Goal: Transaction & Acquisition: Purchase product/service

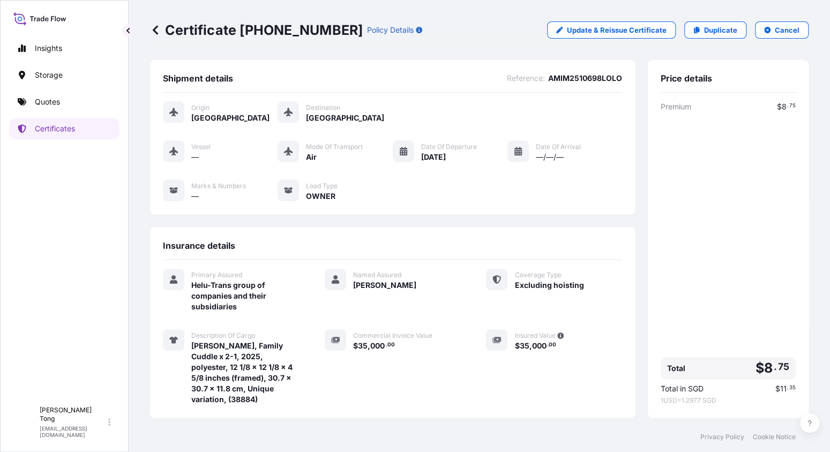
scroll to position [108, 0]
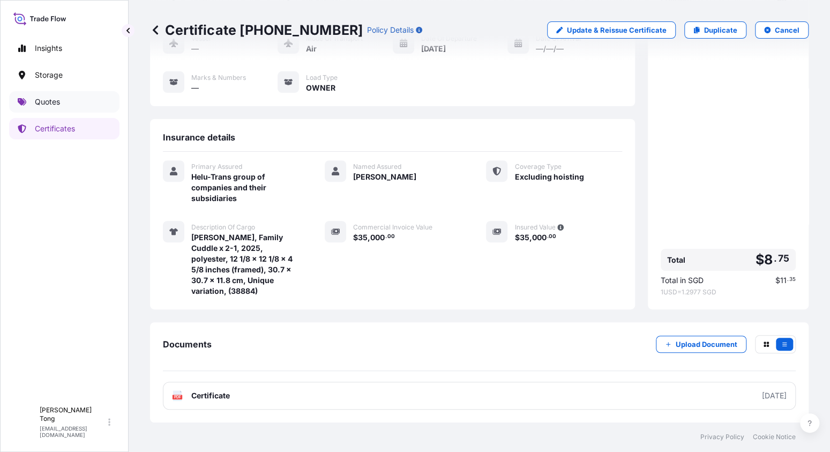
click at [50, 101] on p "Quotes" at bounding box center [47, 102] width 25 height 11
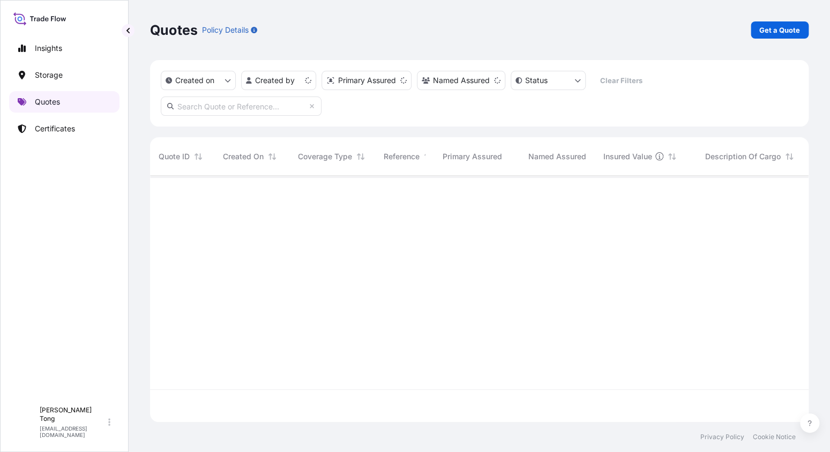
scroll to position [244, 650]
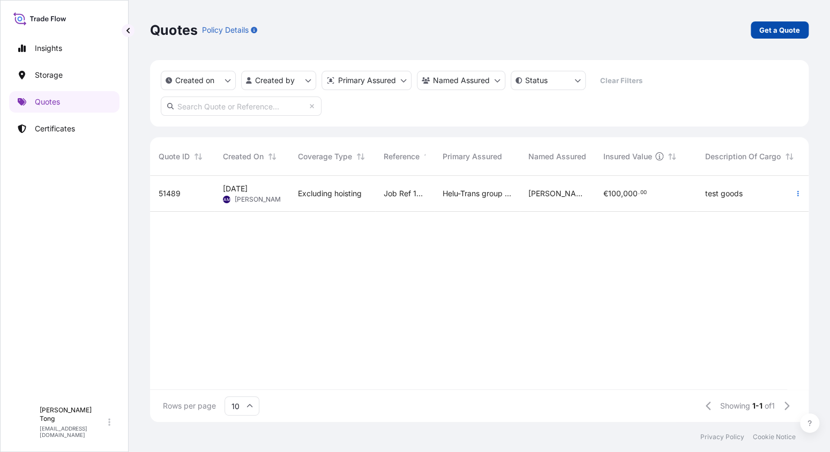
click at [771, 32] on p "Get a Quote" at bounding box center [780, 30] width 41 height 11
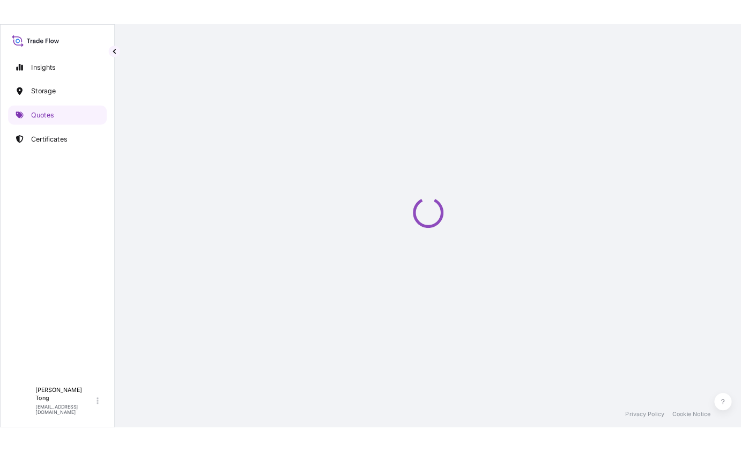
scroll to position [17, 0]
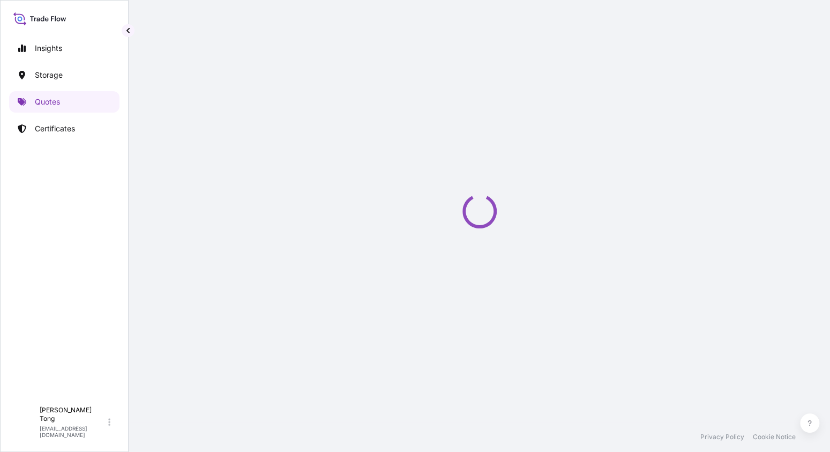
select select "AIR"
select select "27"
select select "Transit"
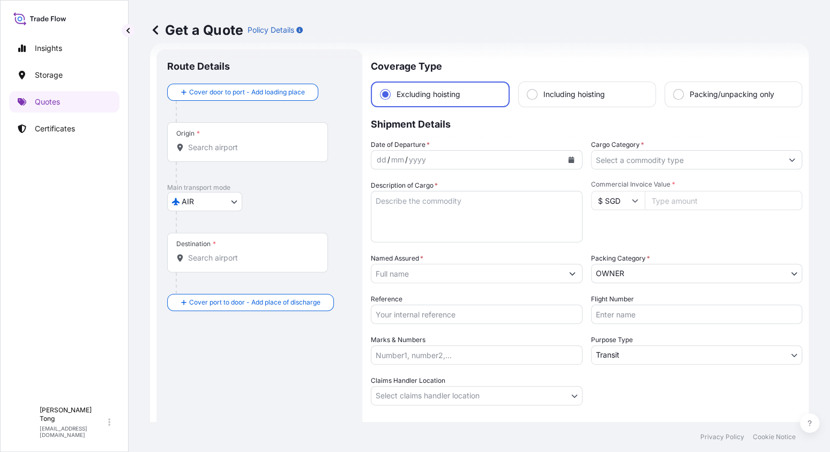
click at [578, 57] on div "Get a Quote Policy Details" at bounding box center [479, 30] width 659 height 60
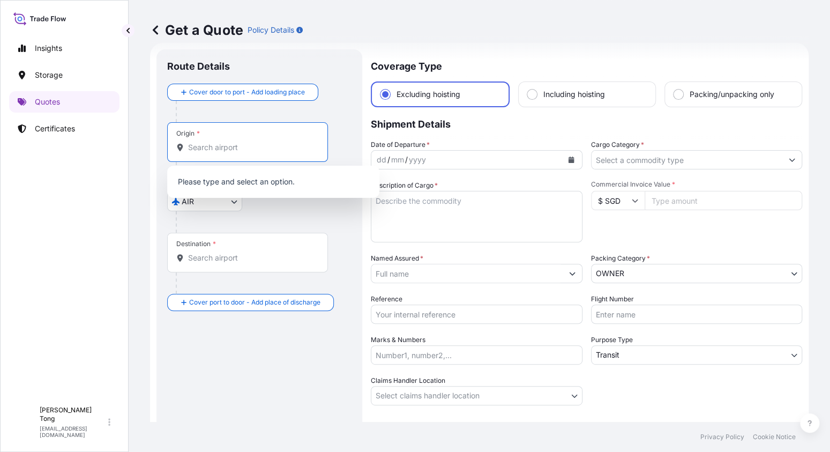
click at [275, 147] on input "Origin *" at bounding box center [251, 147] width 127 height 11
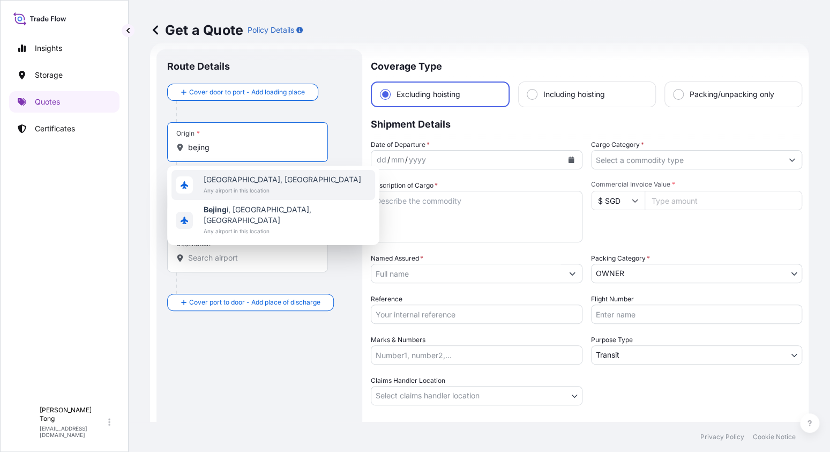
click at [265, 183] on span "Beijing, China" at bounding box center [283, 179] width 158 height 11
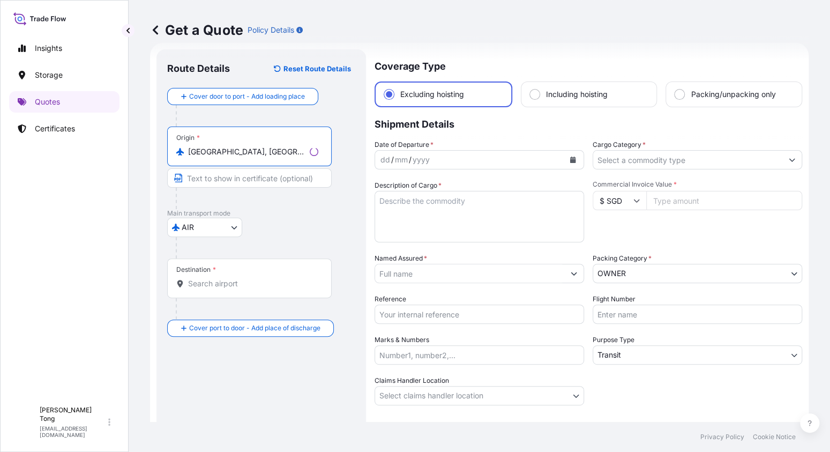
type input "Beijing, China"
click at [249, 278] on input "Destination *" at bounding box center [253, 283] width 130 height 11
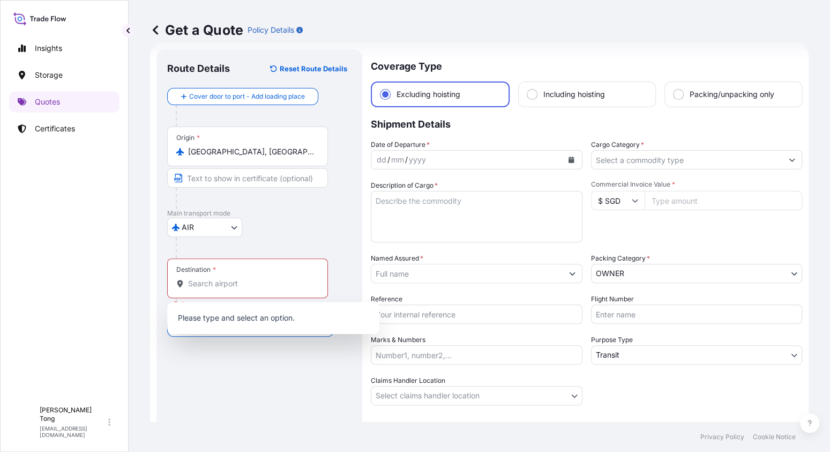
drag, startPoint x: 609, startPoint y: 114, endPoint x: 403, endPoint y: 214, distance: 229.2
click at [608, 114] on p "Shipment Details" at bounding box center [587, 123] width 432 height 32
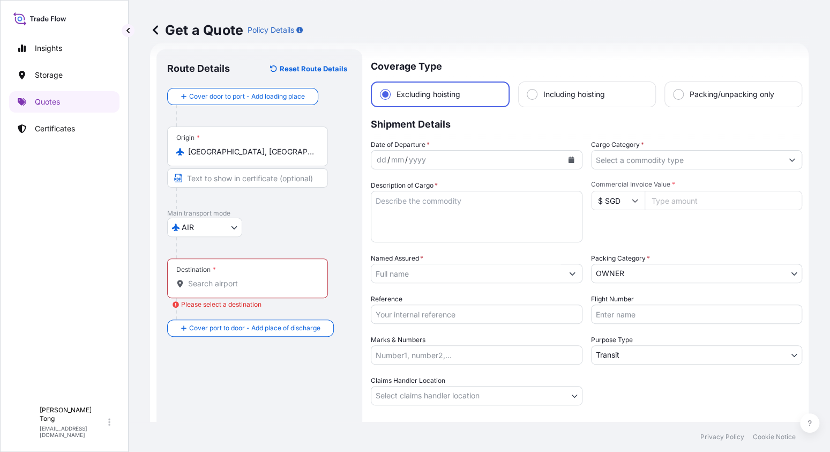
click at [263, 285] on input "Destination * Please select a destination" at bounding box center [251, 283] width 127 height 11
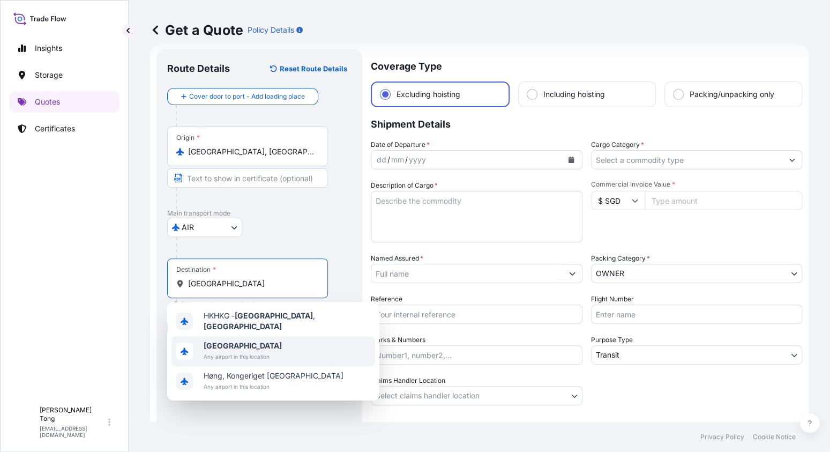
click at [250, 340] on span "Hong Kong" at bounding box center [243, 345] width 78 height 11
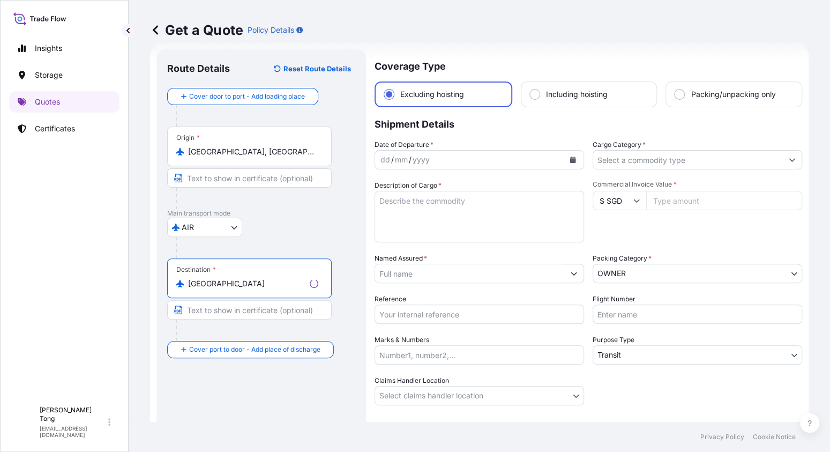
type input "Hong Kong"
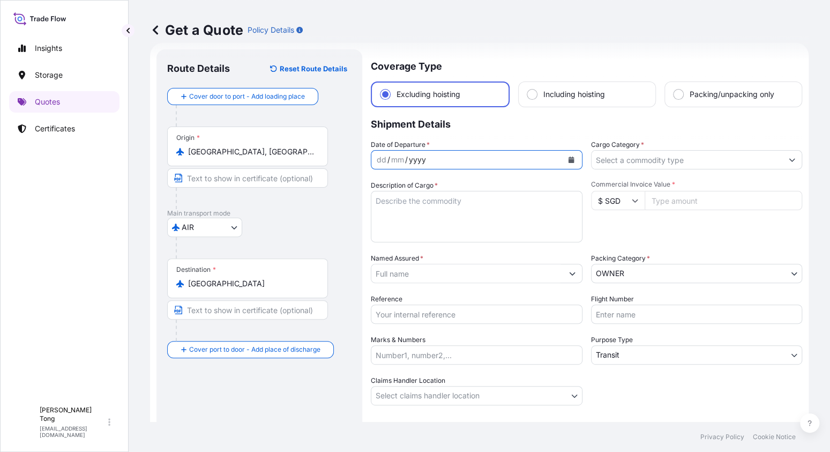
click at [410, 162] on div "yyyy" at bounding box center [417, 159] width 19 height 13
click at [512, 157] on div "dd / mm / yyyy" at bounding box center [467, 159] width 191 height 19
click at [502, 164] on div "dd / mm / yyyy" at bounding box center [467, 159] width 191 height 19
click at [375, 162] on div "dd / mm / yyyy" at bounding box center [467, 159] width 191 height 19
click at [383, 162] on div "dd" at bounding box center [382, 159] width 12 height 13
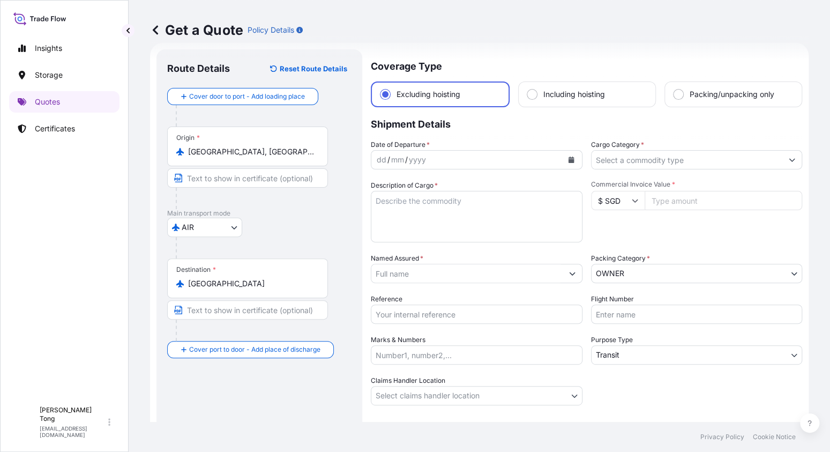
click at [394, 176] on div "Date of Departure * dd / mm / yyyy Cargo Category * Description of Cargo * Comm…" at bounding box center [587, 272] width 432 height 266
click at [570, 160] on button "Calendar" at bounding box center [571, 159] width 17 height 17
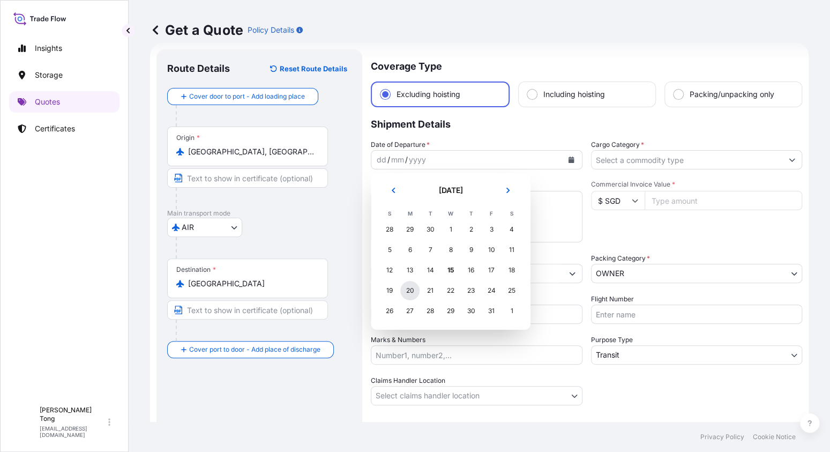
click at [407, 291] on div "20" at bounding box center [409, 290] width 19 height 19
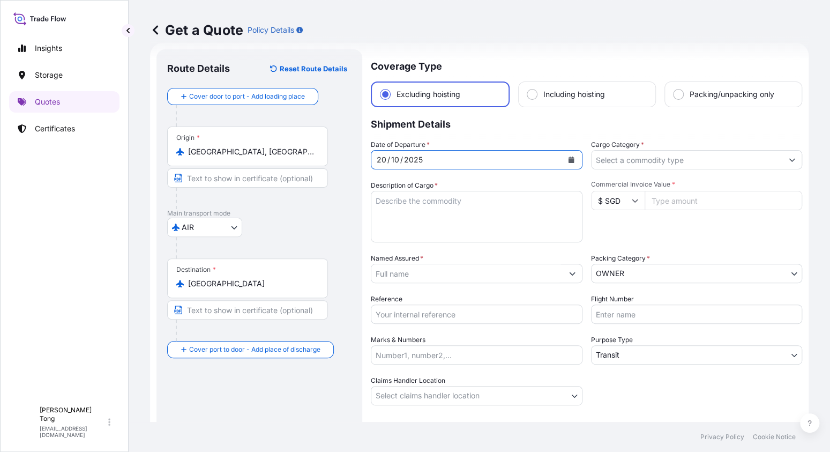
click at [661, 158] on input "Cargo Category *" at bounding box center [687, 159] width 191 height 19
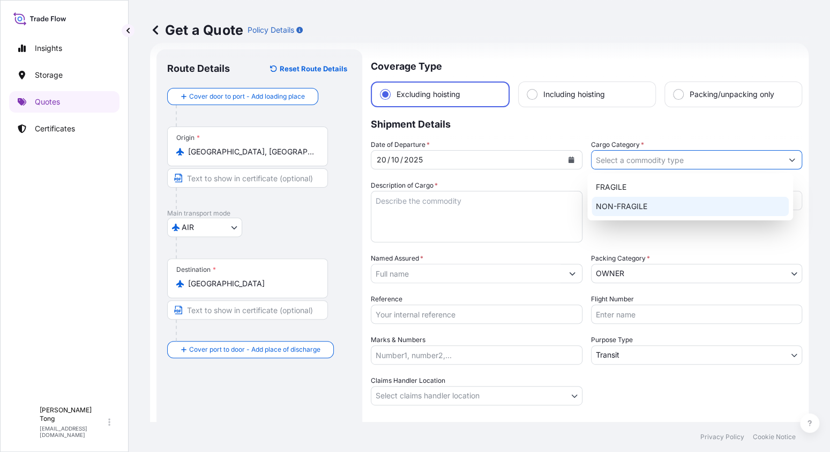
click at [608, 207] on div "NON-FRAGILE" at bounding box center [691, 206] width 198 height 19
type input "NON-FRAGILE"
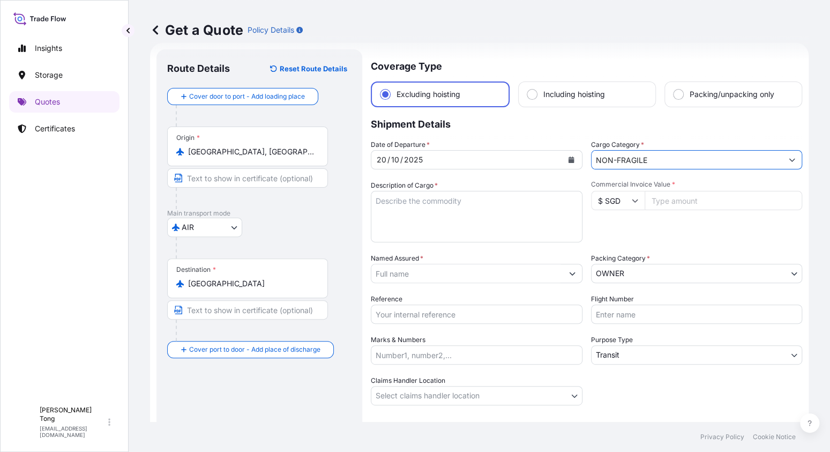
click at [491, 204] on textarea "Description of Cargo *" at bounding box center [477, 216] width 212 height 51
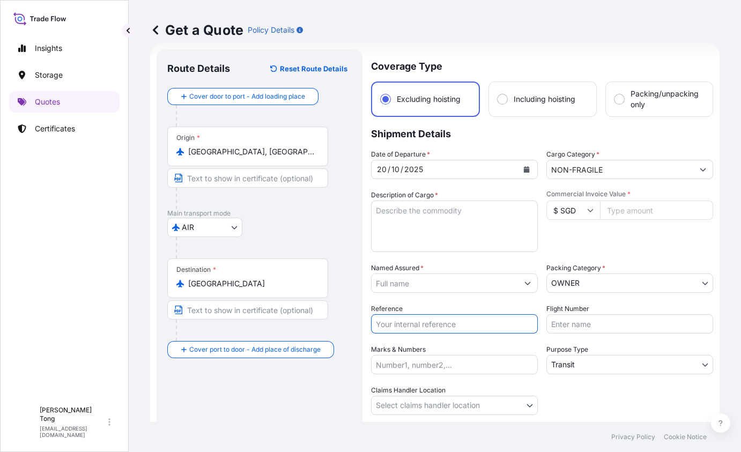
click at [428, 327] on input "Reference" at bounding box center [454, 323] width 167 height 19
paste input "AMPR2510589ZYZY-02"
type input "AMPR2510589ZYZY-02"
click at [578, 213] on input "$ SGD" at bounding box center [573, 210] width 54 height 19
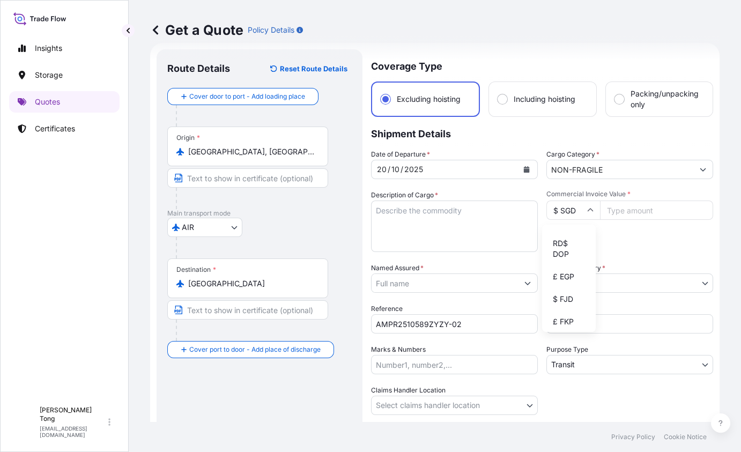
scroll to position [858, 0]
click at [566, 145] on div "CHF CHF" at bounding box center [568, 135] width 45 height 20
type input "CHF CHF"
click at [617, 214] on input "Commercial Invoice Value *" at bounding box center [656, 210] width 113 height 19
paste input "150000"
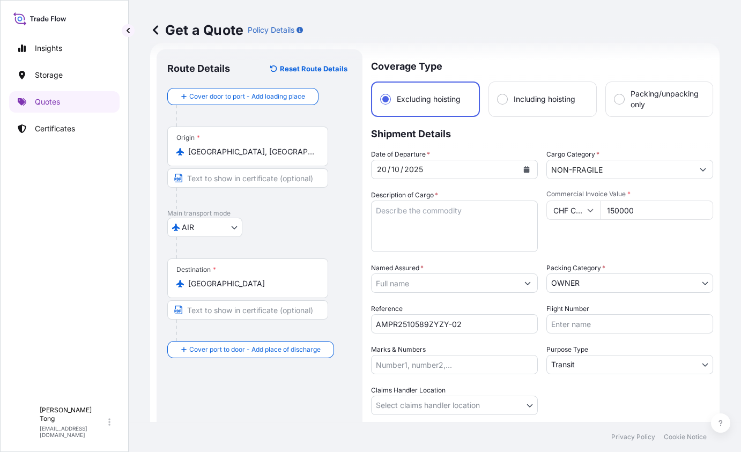
type input "150000"
click at [433, 218] on textarea "Description of Cargo *" at bounding box center [454, 226] width 167 height 51
click at [384, 208] on textarea "Description of Cargo *" at bounding box center [454, 226] width 167 height 51
paste textarea "Item 1 : Gerry Hofstetter, Tiger on Eiger, Printed on Hahnemühle art paper (CHF…"
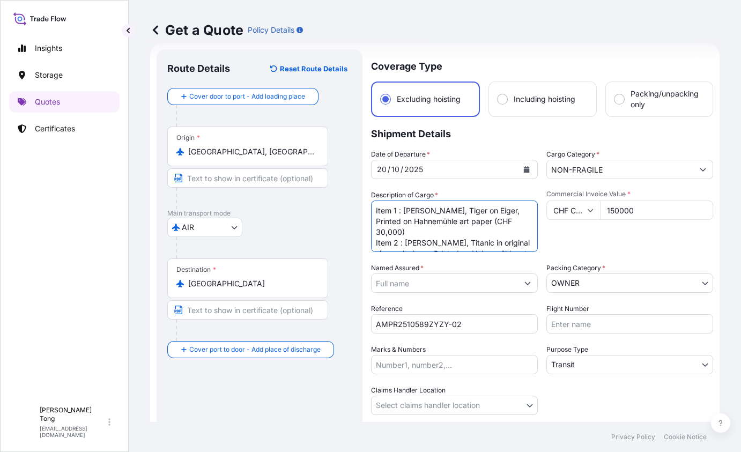
scroll to position [189, 0]
drag, startPoint x: 647, startPoint y: 130, endPoint x: 636, endPoint y: 137, distance: 13.2
click at [646, 130] on p "Shipment Details" at bounding box center [542, 133] width 342 height 32
click at [507, 246] on textarea "Item 1 : Gerry Hofstetter, Tiger on Eiger, Printed on Hahnemühle art paper (CHF…" at bounding box center [454, 226] width 167 height 51
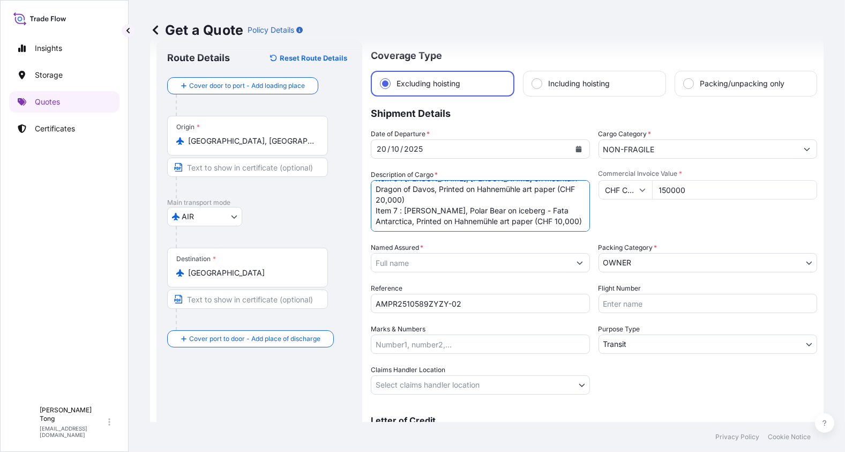
scroll to position [54, 0]
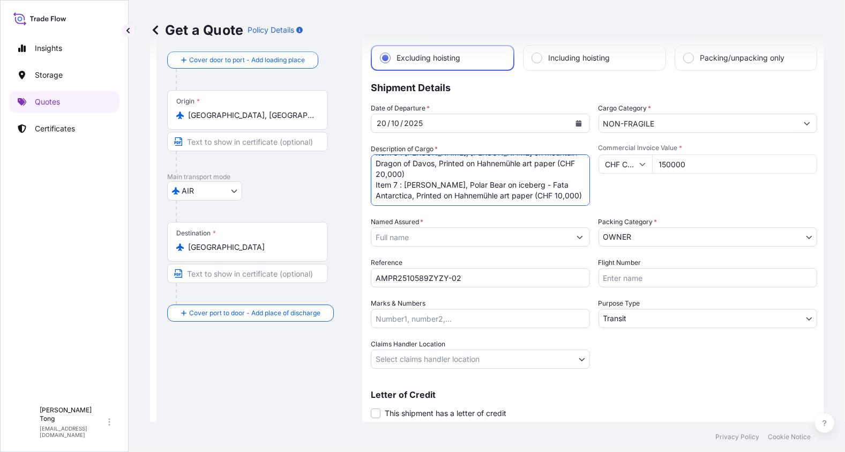
type textarea "Item 1 : Gerry Hofstetter, Tiger on Eiger, Printed on Hahnemühle art paper (CHF…"
drag, startPoint x: 540, startPoint y: 261, endPoint x: 502, endPoint y: 252, distance: 39.5
click at [540, 261] on div "Reference AMPR2510589ZYZY-02" at bounding box center [480, 272] width 219 height 30
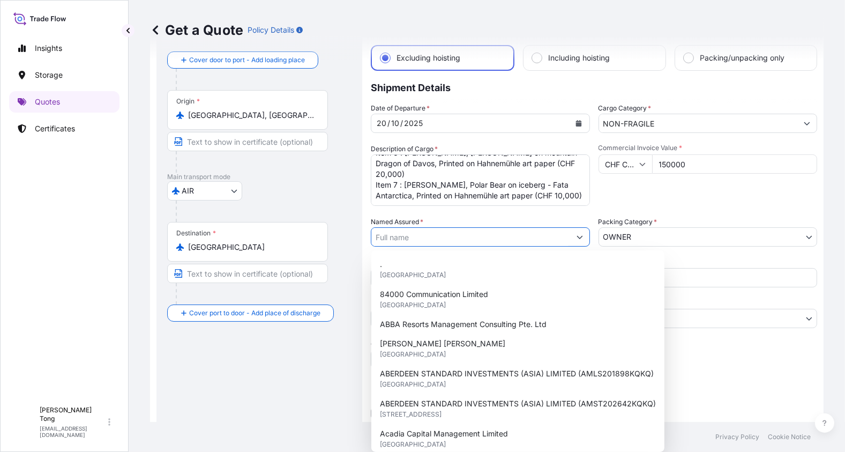
click at [431, 239] on input "Named Assured *" at bounding box center [471, 236] width 199 height 19
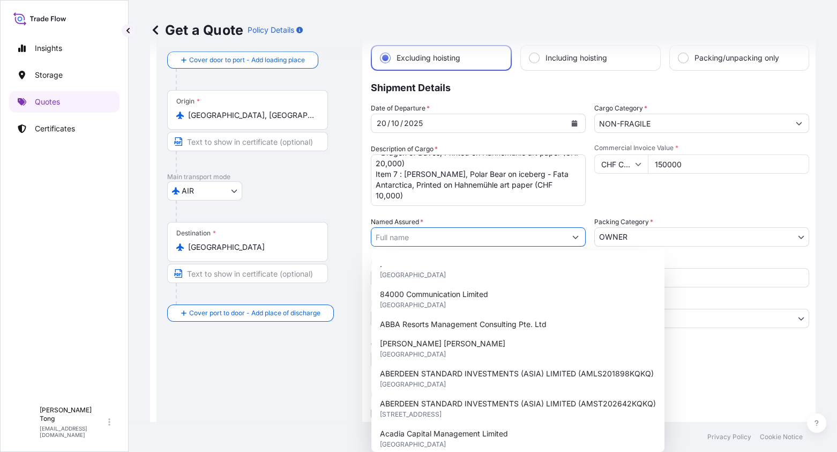
paste input "UBS AG"
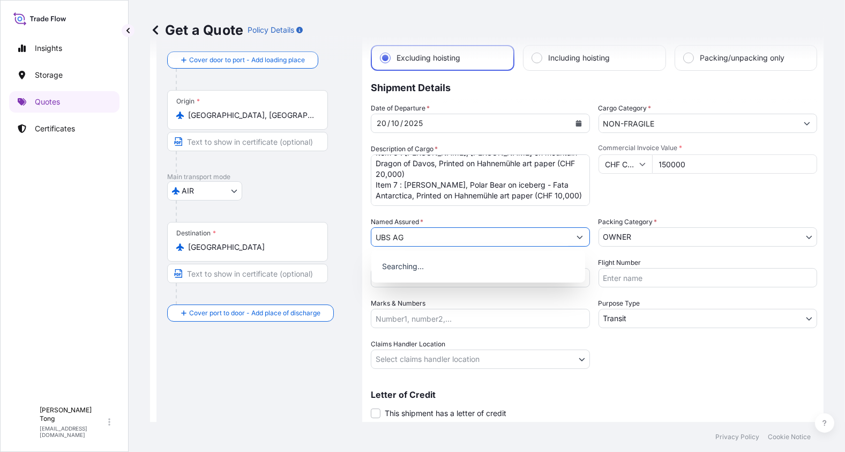
type input "UBS AG"
click at [319, 364] on div "Route Details Reset Route Details Cover door to port - Add loading place Place …" at bounding box center [259, 231] width 184 height 414
click at [536, 365] on body "15 options available. 0 options available. Insights Storage Quotes Certificates…" at bounding box center [422, 226] width 845 height 452
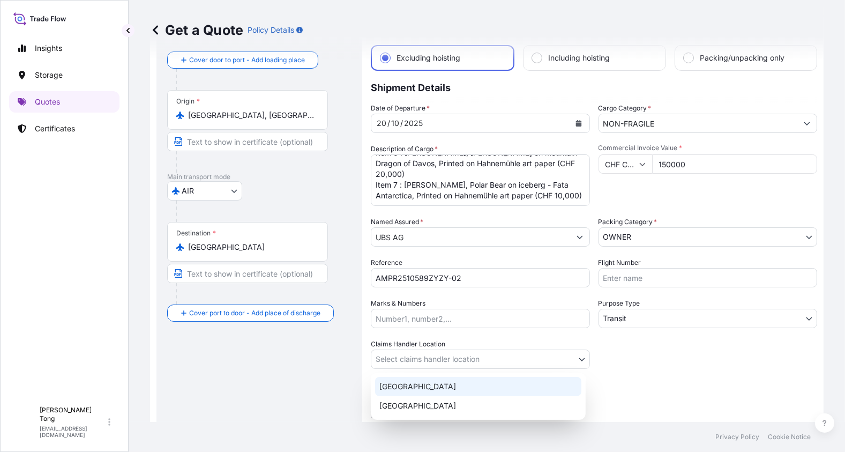
click at [511, 384] on div "Hong Kong" at bounding box center [478, 386] width 206 height 19
select select "Hong Kong"
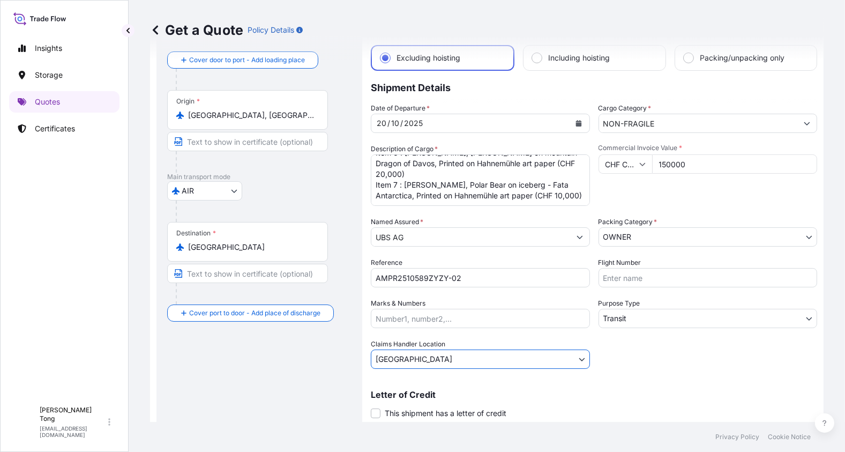
scroll to position [86, 0]
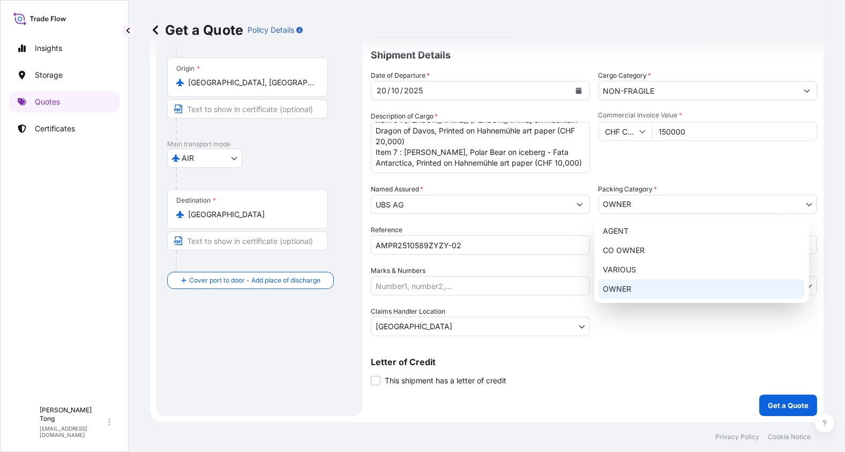
click at [703, 198] on body "Insights Storage Quotes Certificates C Cathy Tong cathytong@helutrans.com Get a…" at bounding box center [422, 226] width 845 height 452
click at [652, 289] on div "OWNER" at bounding box center [702, 288] width 206 height 19
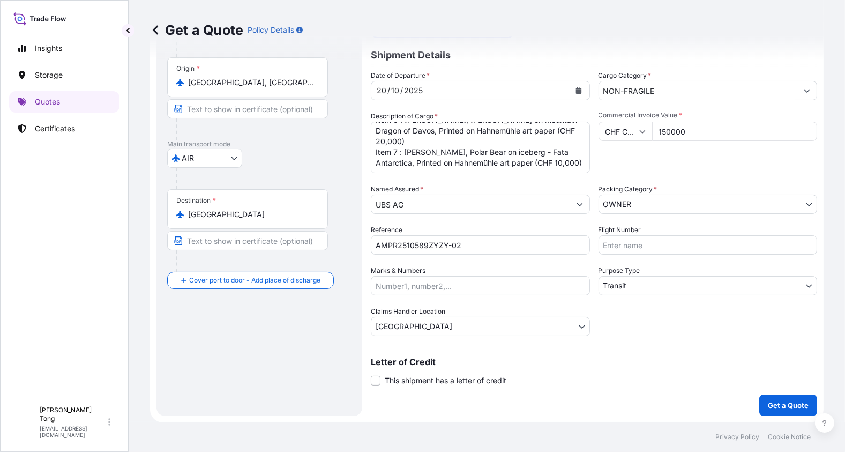
click at [602, 348] on div "Letter of Credit This shipment has a letter of credit Letter of credit * Letter…" at bounding box center [594, 365] width 447 height 41
click at [782, 404] on p "Get a Quote" at bounding box center [788, 405] width 41 height 11
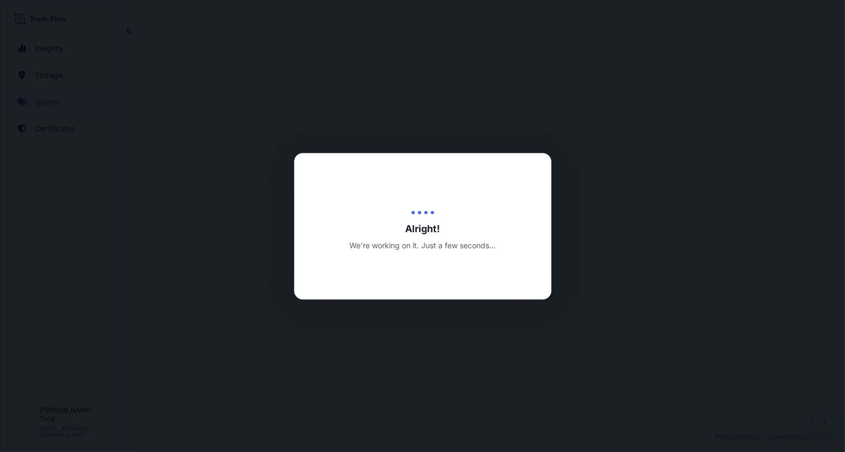
select select "AIR"
select select "Transit"
select select "Hong Kong"
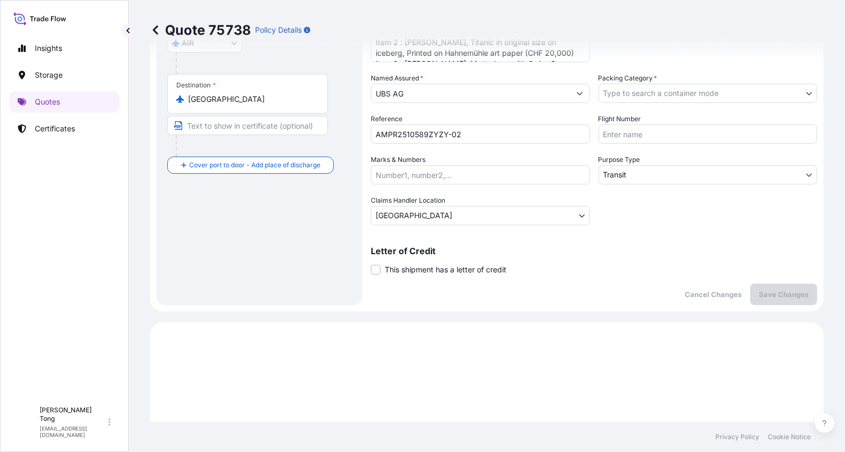
scroll to position [90, 0]
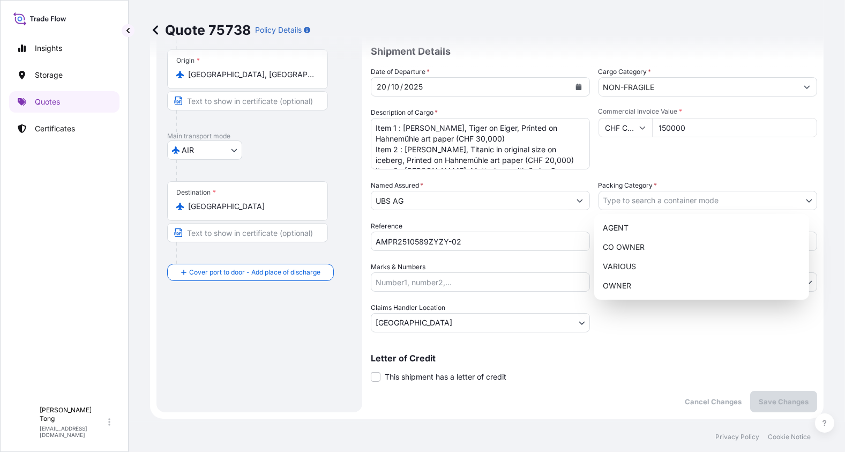
click at [617, 195] on body "Insights Storage Quotes Certificates C Cathy Tong cathytong@helutrans.com Quote…" at bounding box center [422, 226] width 845 height 452
click at [621, 286] on div "OWNER" at bounding box center [702, 285] width 206 height 19
select select "27"
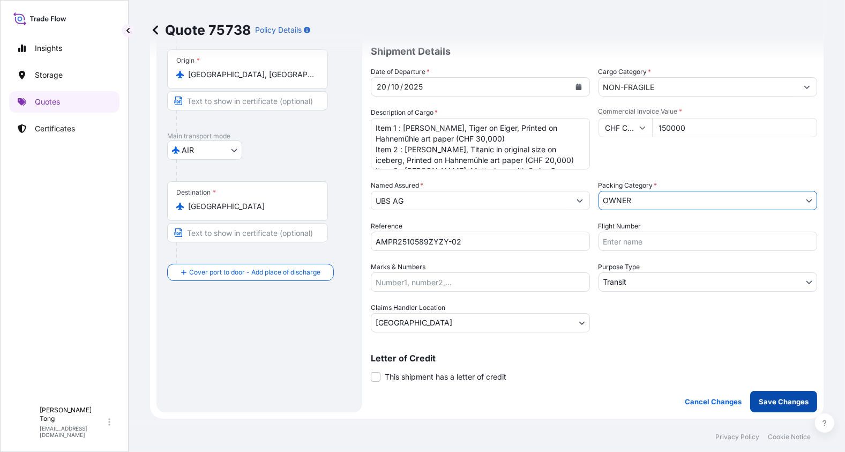
click at [770, 398] on p "Save Changes" at bounding box center [784, 401] width 50 height 11
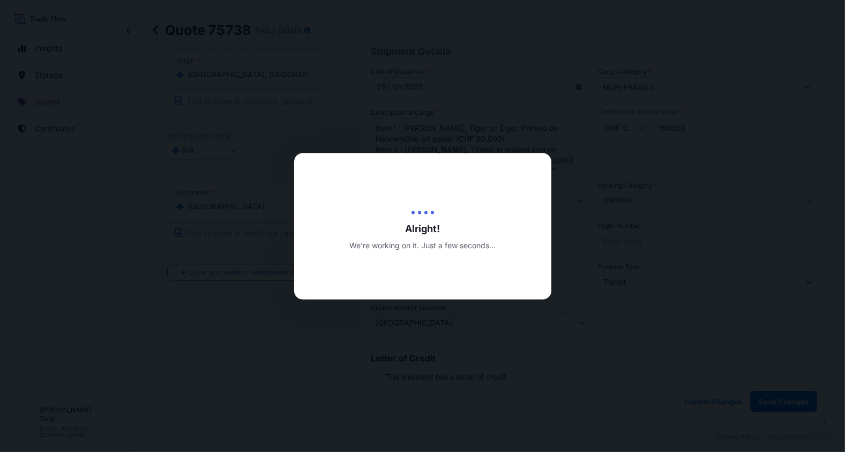
type input "15/10/2025"
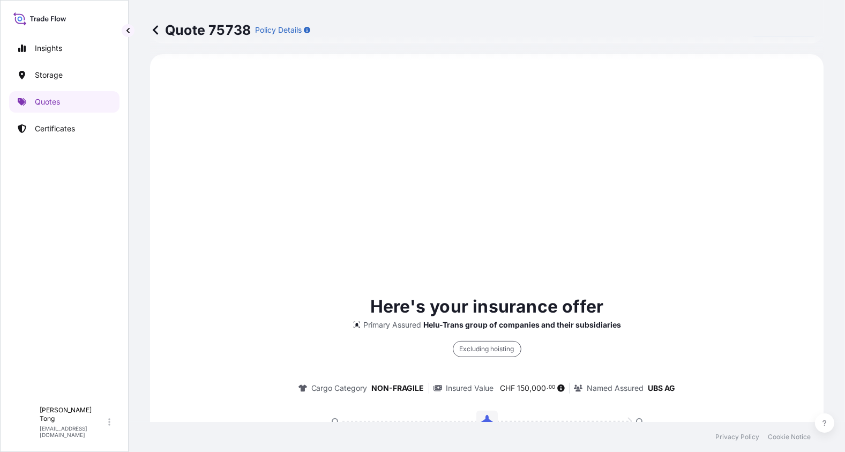
select select "AIR"
select select "Transit"
select select "Hong Kong"
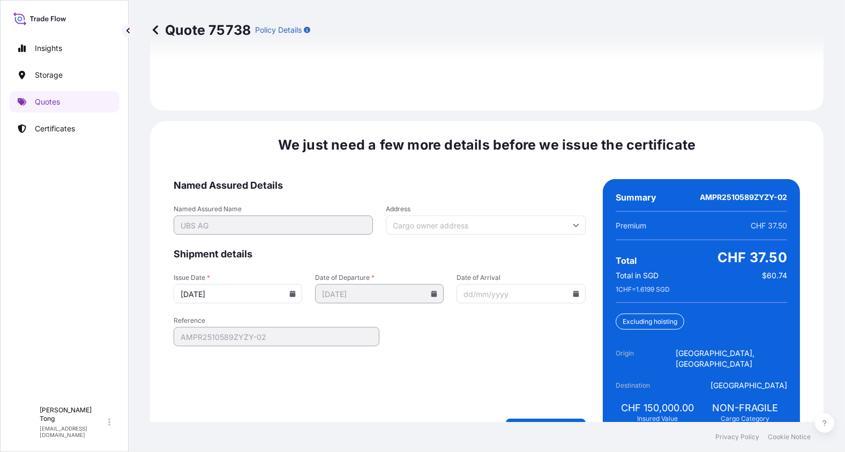
scroll to position [1493, 0]
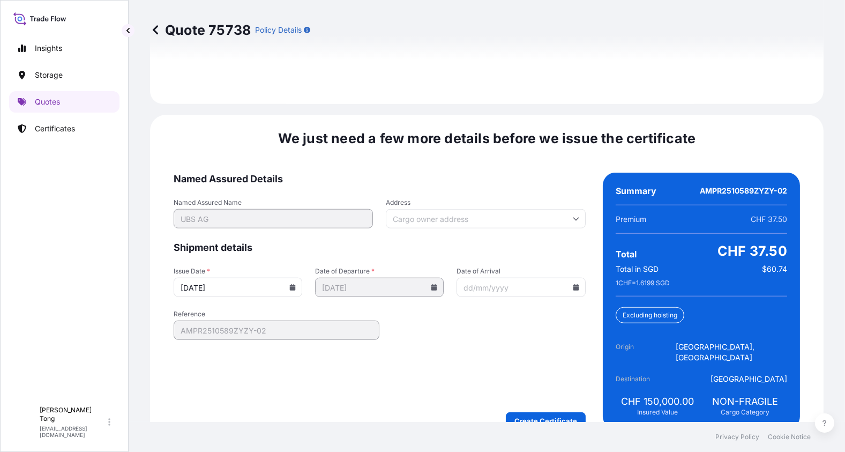
click at [518, 337] on form "Named Assured Details Named Assured Name UBS AG Address Shipment details Issue …" at bounding box center [380, 301] width 412 height 257
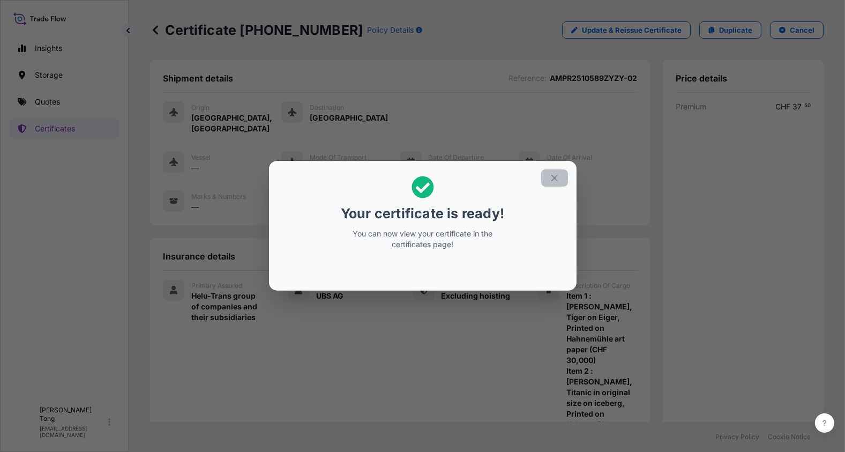
click at [547, 176] on button "button" at bounding box center [555, 177] width 27 height 17
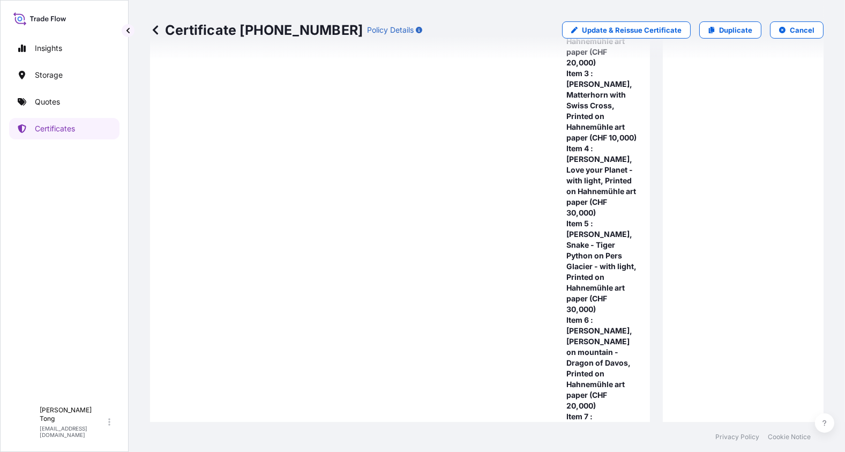
scroll to position [387, 0]
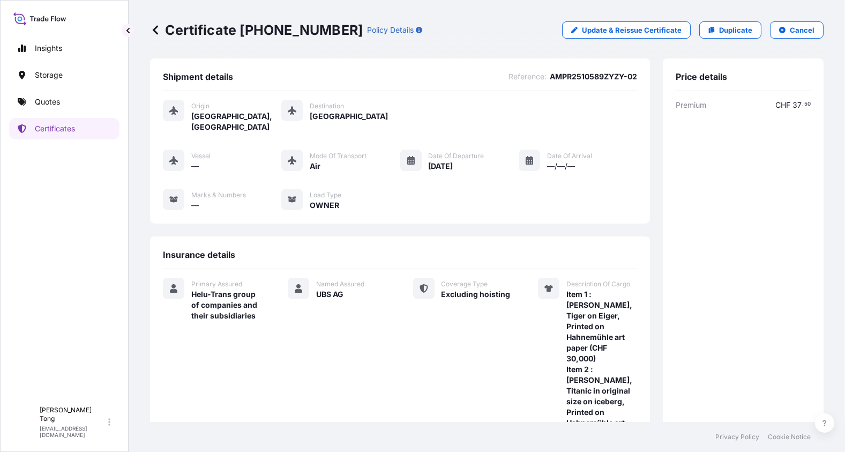
scroll to position [0, 0]
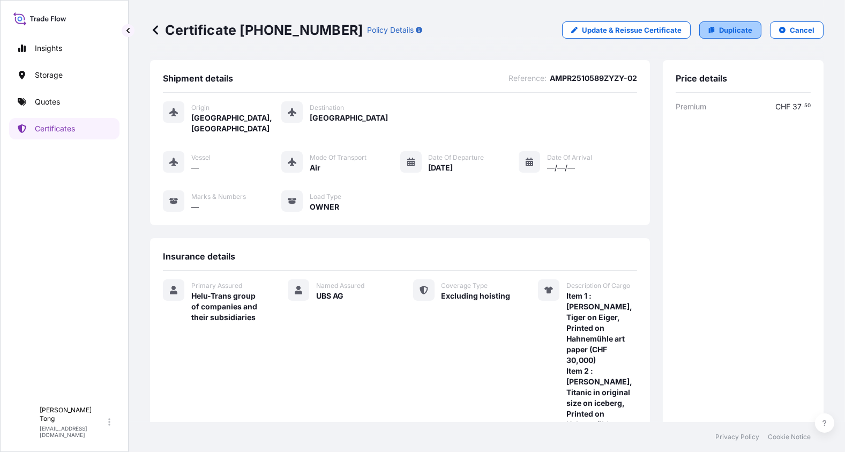
click at [706, 38] on link "Duplicate" at bounding box center [731, 29] width 62 height 17
select select "AIR"
select select "Transit"
select select "Hong Kong"
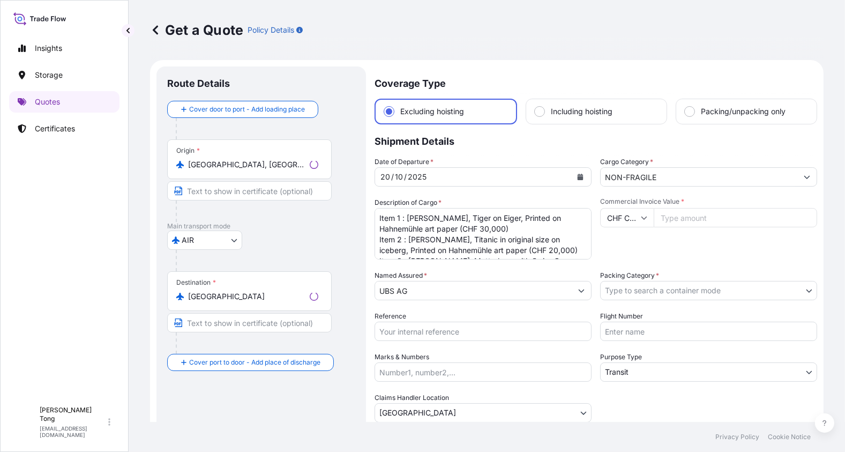
scroll to position [17, 0]
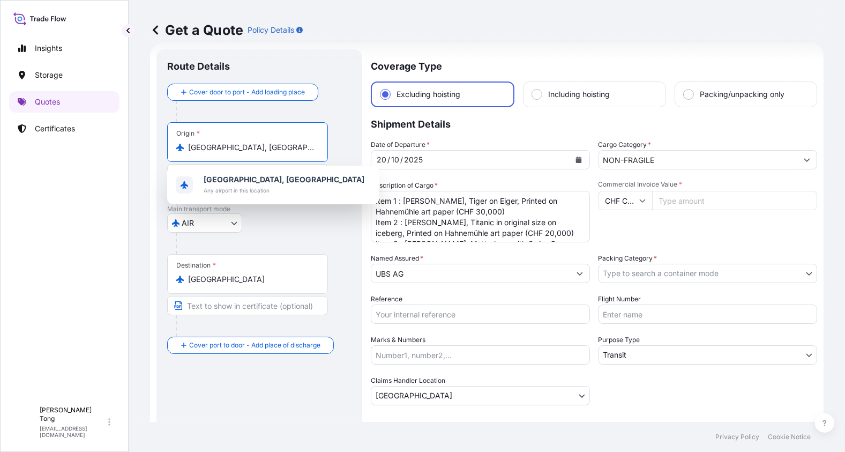
click at [247, 147] on input "Beijing, China" at bounding box center [251, 147] width 127 height 11
drag, startPoint x: 251, startPoint y: 147, endPoint x: 113, endPoint y: 147, distance: 138.3
click at [113, 147] on div "Insights Storage Quotes Certificates C Cathy Tong cathytong@helutrans.com Get a…" at bounding box center [422, 226] width 845 height 452
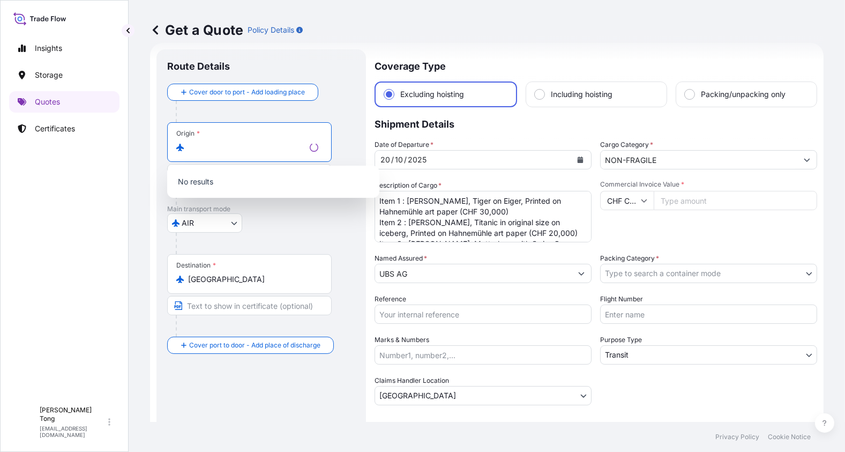
type input "Beijing, China"
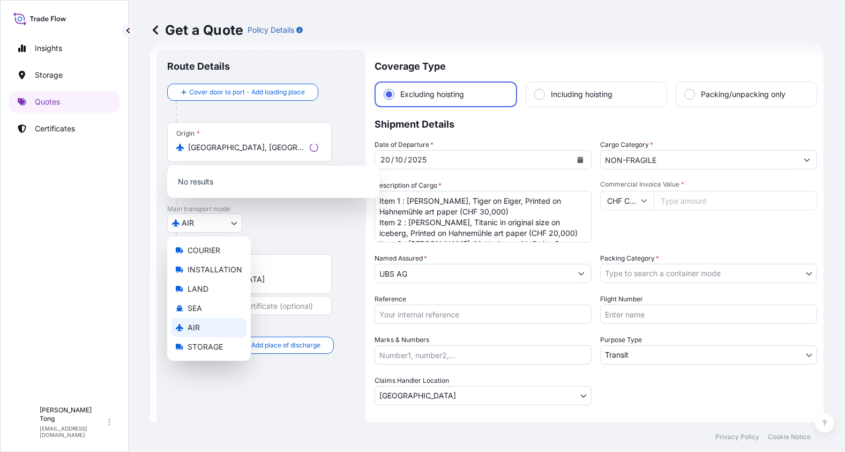
click at [226, 220] on body "1 option available. 0 options available. Insights Storage Quotes Certificates C…" at bounding box center [422, 226] width 845 height 452
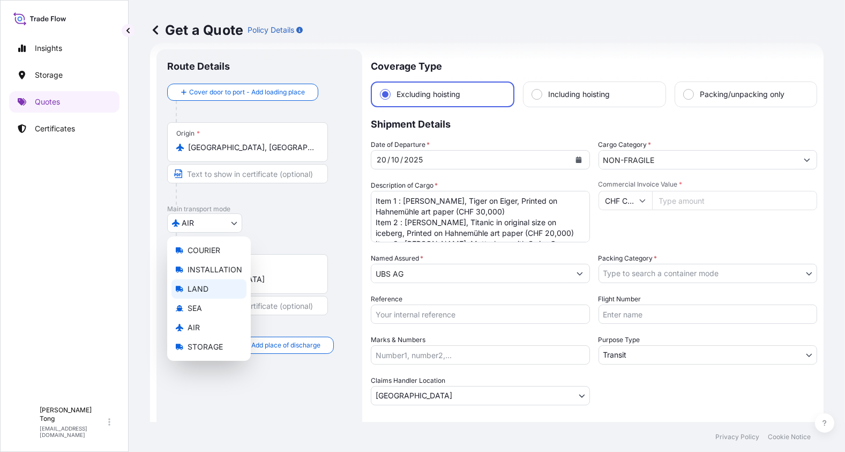
click at [212, 292] on div "LAND" at bounding box center [209, 288] width 75 height 19
select select "LAND"
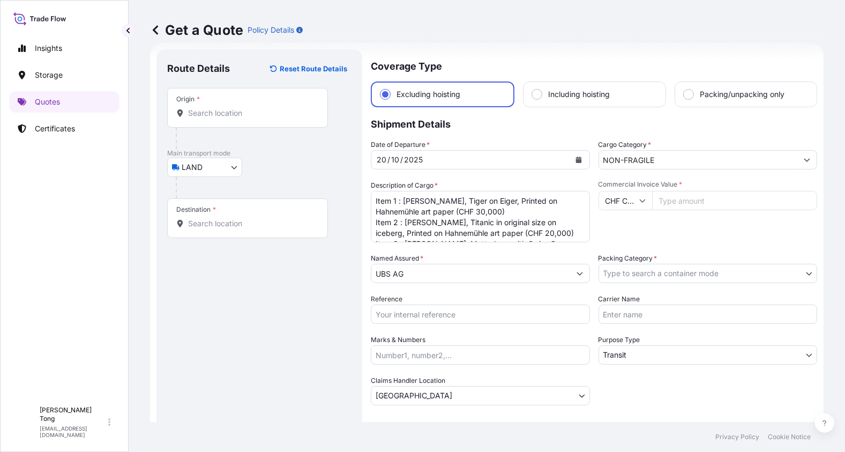
click at [219, 118] on div "Origin *" at bounding box center [247, 108] width 161 height 40
click at [219, 118] on input "Origin *" at bounding box center [251, 113] width 127 height 11
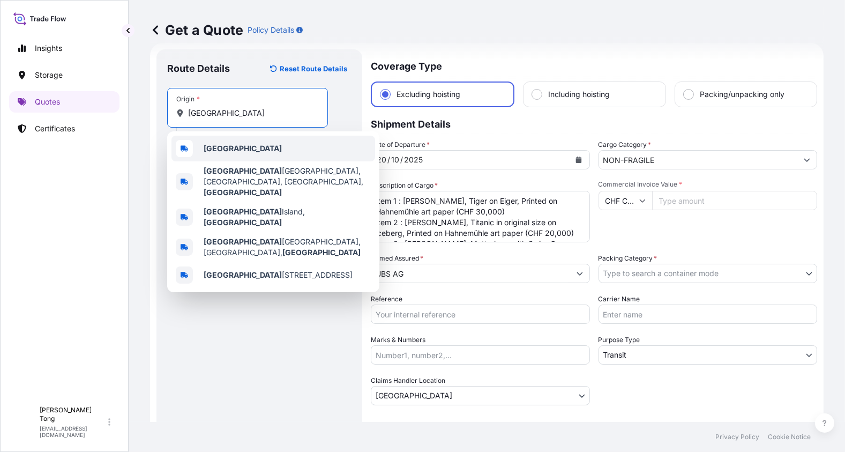
click at [291, 152] on div "Hong Kong" at bounding box center [274, 149] width 204 height 26
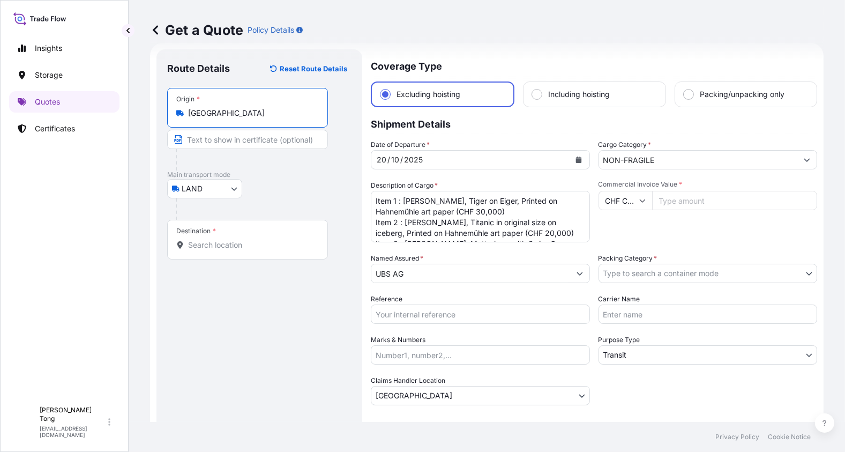
type input "Hong Kong"
click at [250, 236] on div "Destination *" at bounding box center [247, 240] width 161 height 40
click at [250, 240] on input "Destination *" at bounding box center [251, 245] width 127 height 11
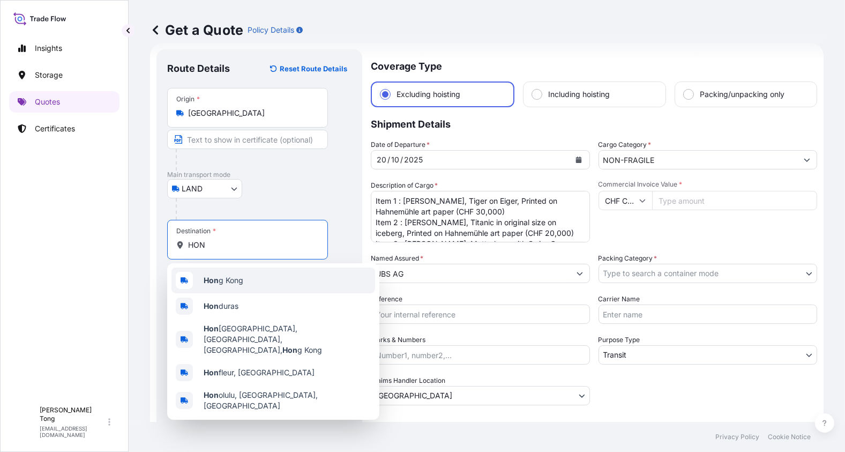
click at [244, 276] on div "Hon g Kong" at bounding box center [274, 281] width 204 height 26
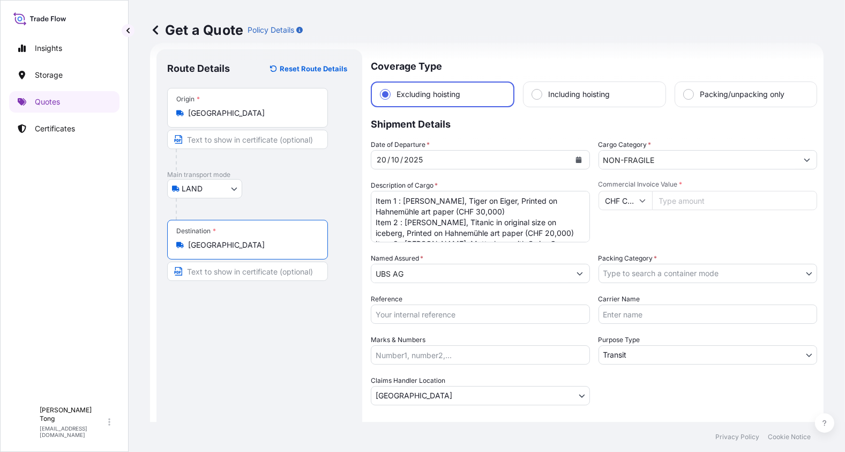
type input "Hong Kong"
click at [247, 331] on div "Route Details Reset Route Details Place of loading Road / Inland Road / Inland …" at bounding box center [259, 267] width 184 height 414
click at [465, 162] on div "20 / 10 / 2025" at bounding box center [471, 159] width 199 height 19
click at [570, 159] on button "Calendar" at bounding box center [578, 159] width 17 height 17
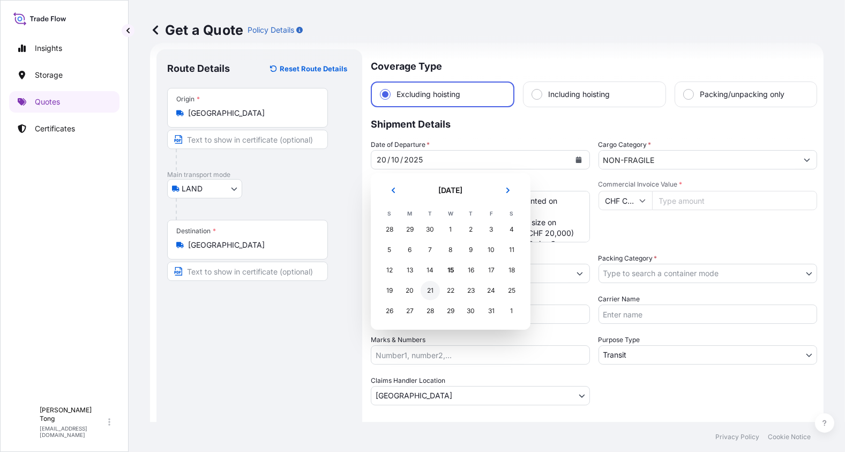
click at [431, 294] on div "21" at bounding box center [430, 290] width 19 height 19
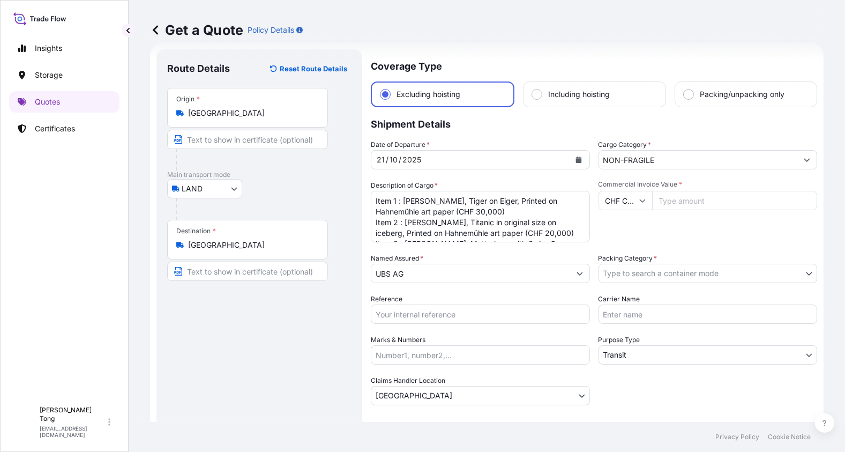
click at [663, 202] on input "Commercial Invoice Value *" at bounding box center [735, 200] width 166 height 19
paste input "16000"
type input "16000"
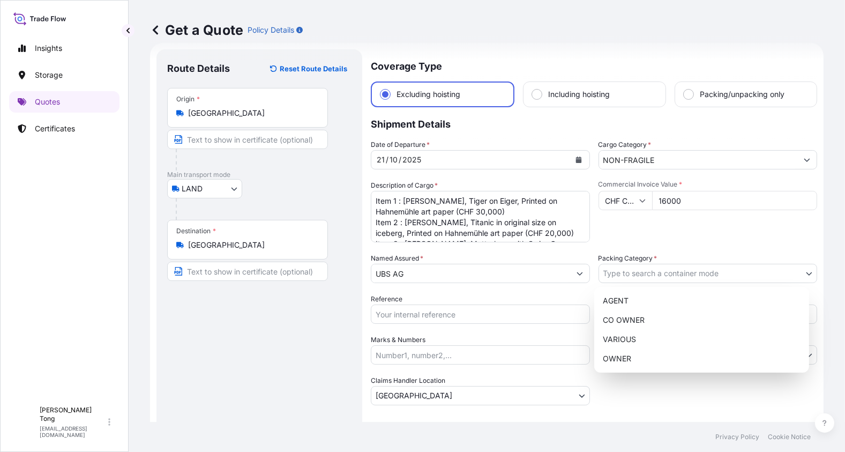
click at [659, 275] on body "Insights Storage Quotes Certificates C Cathy Tong cathytong@helutrans.com Get a…" at bounding box center [422, 226] width 845 height 452
click at [646, 353] on div "OWNER" at bounding box center [702, 358] width 206 height 19
select select "27"
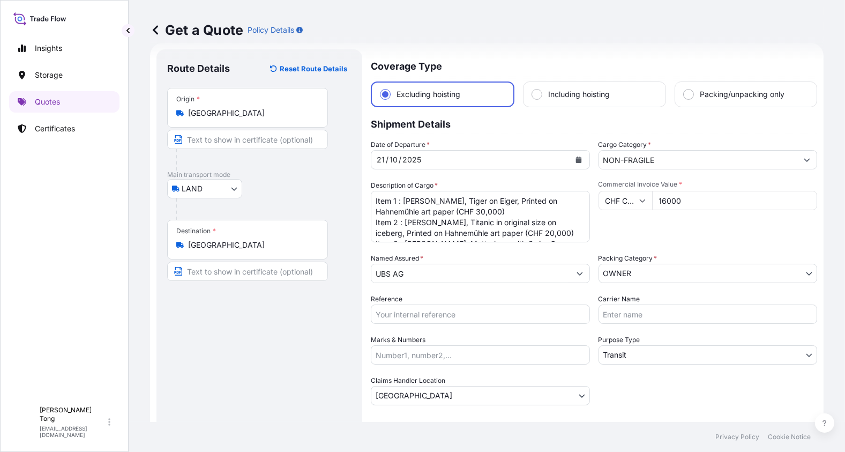
click at [498, 317] on input "Reference" at bounding box center [480, 314] width 219 height 19
paste input "AMPR2510589ZYZY-03"
type input "AMPR2510589ZYZY-03"
click at [616, 23] on div "Get a Quote Policy Details" at bounding box center [487, 29] width 674 height 17
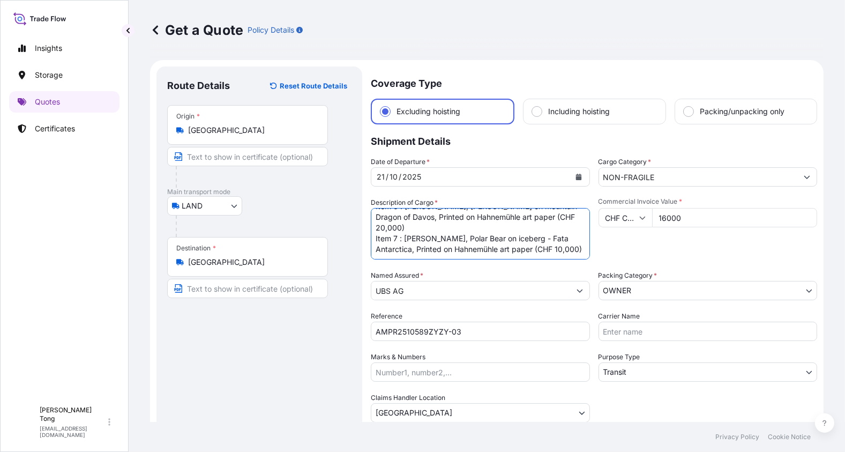
scroll to position [151, 0]
drag, startPoint x: 373, startPoint y: 218, endPoint x: 441, endPoint y: 288, distance: 97.8
click at [441, 288] on div "Date of Departure * 21 / 10 / 2025 Cargo Category * NON-FRAGILE Description of …" at bounding box center [594, 290] width 447 height 266
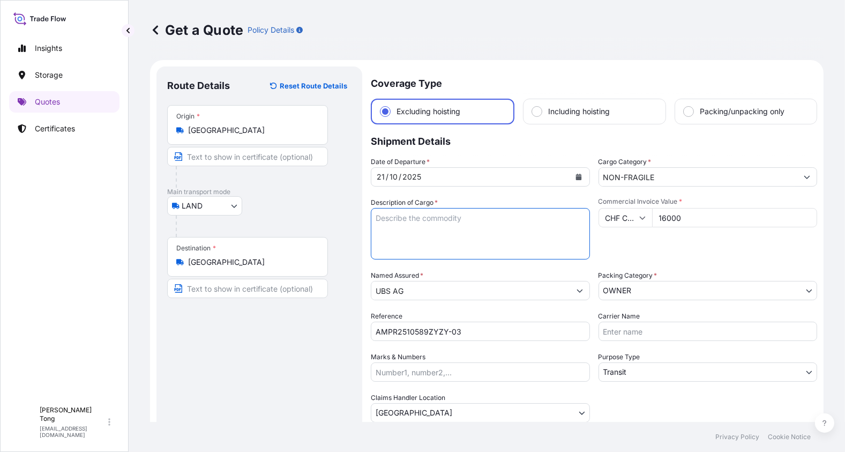
scroll to position [0, 0]
paste textarea "Item 1 : Gerry Hofstetter, Snake on glacier - Tiger Python on Pers Glacier, Pri…"
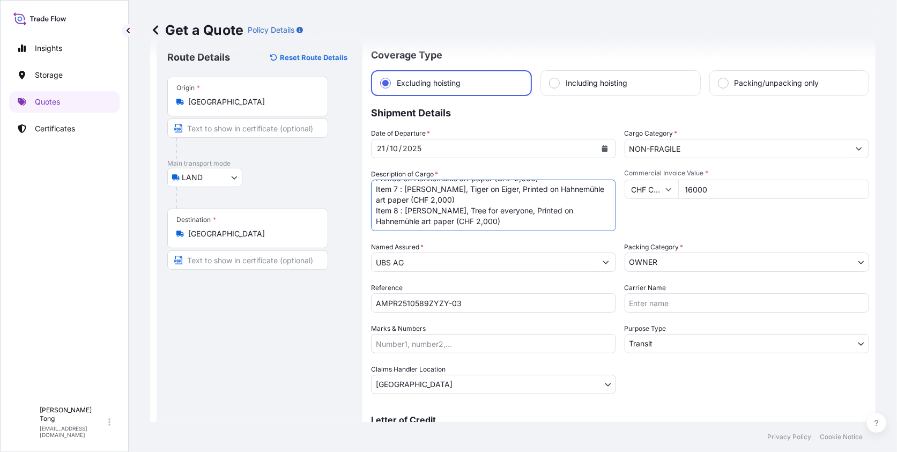
scroll to position [54, 0]
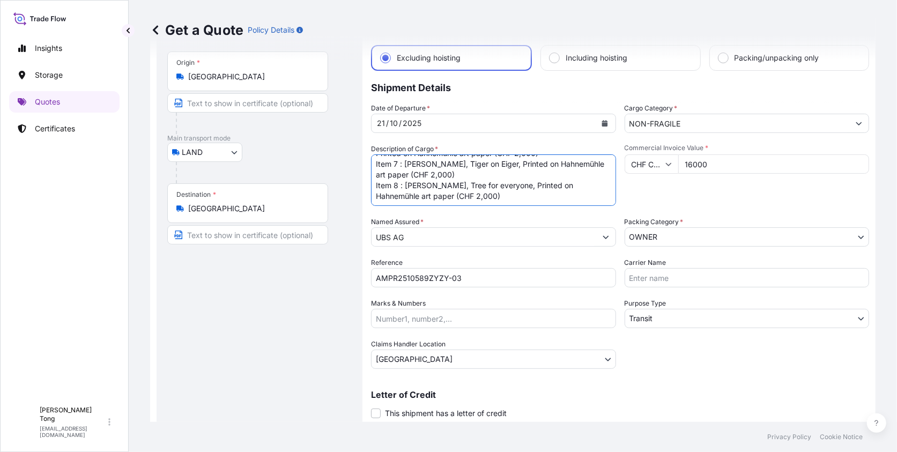
type textarea "Item 1 : Gerry Hofstetter, Snake on glacier - Tiger Python on Pers Glacier, Pri…"
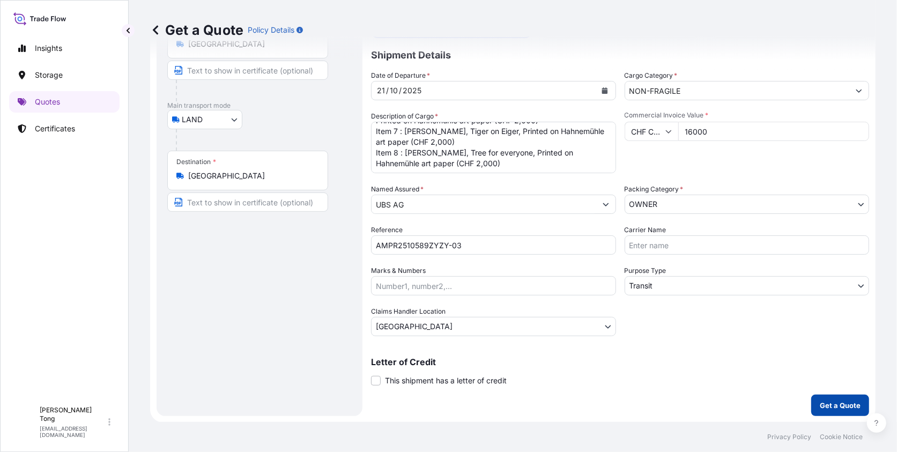
click at [820, 404] on p "Get a Quote" at bounding box center [840, 405] width 41 height 11
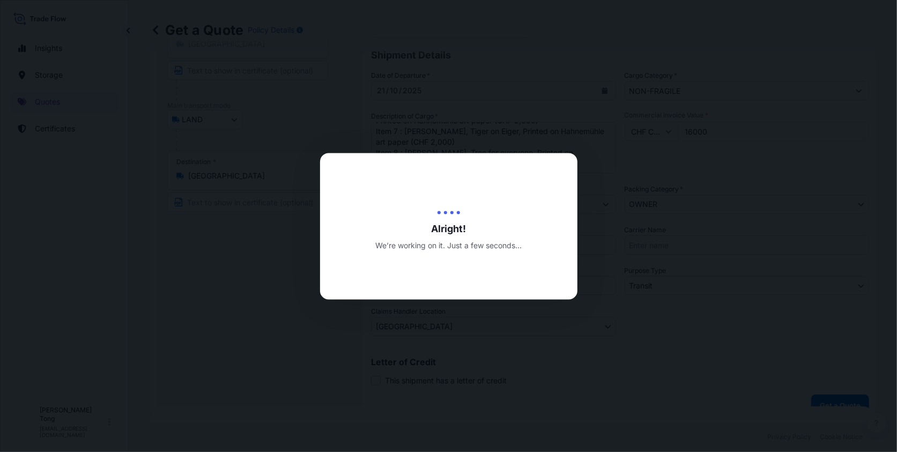
type input "15/10/2025"
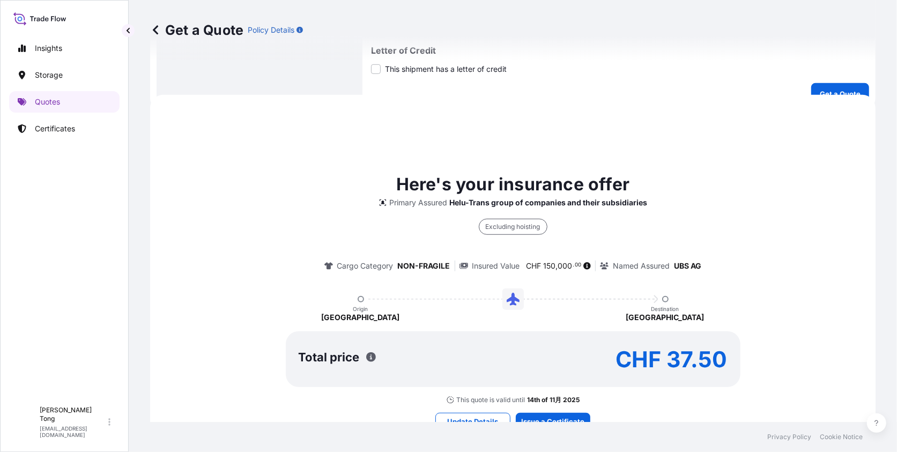
scroll to position [439, 0]
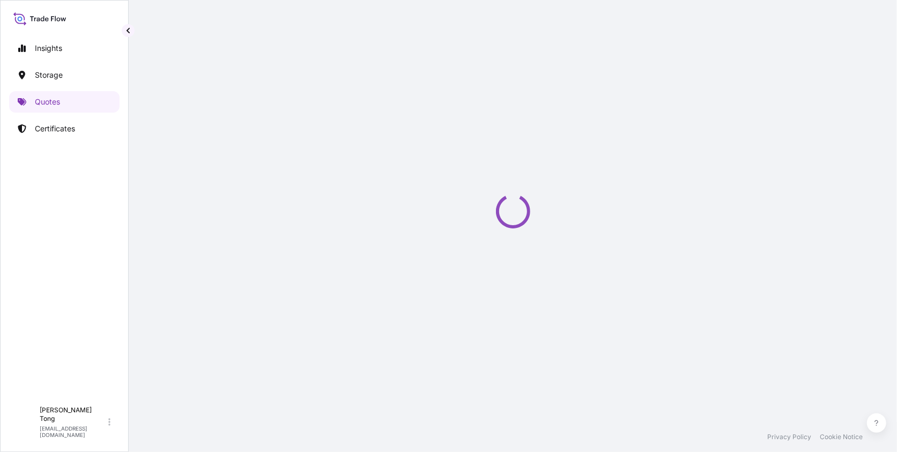
select select "LAND"
select select "Transit"
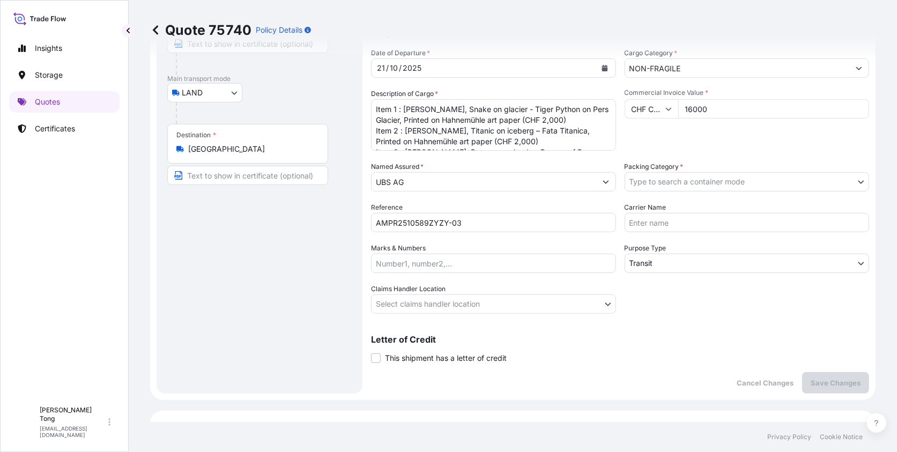
scroll to position [90, 0]
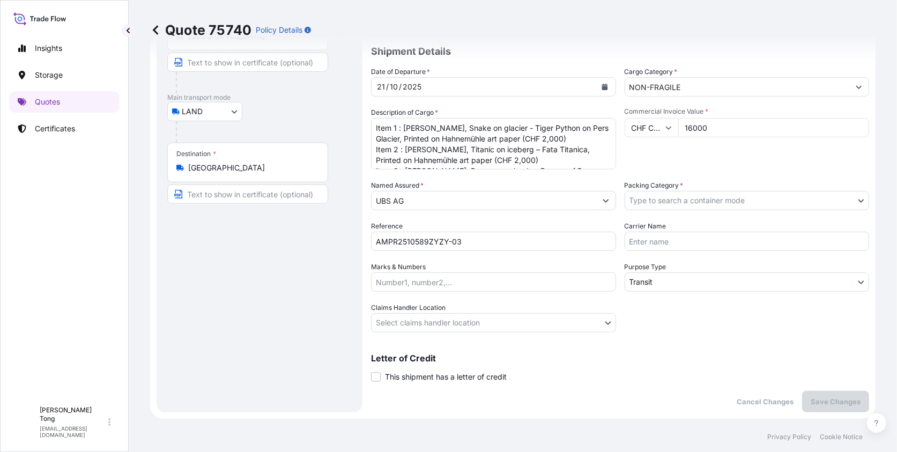
click at [727, 198] on body "Insights Storage Quotes Certificates C Cathy Tong cathytong@helutrans.com Quote…" at bounding box center [448, 226] width 897 height 452
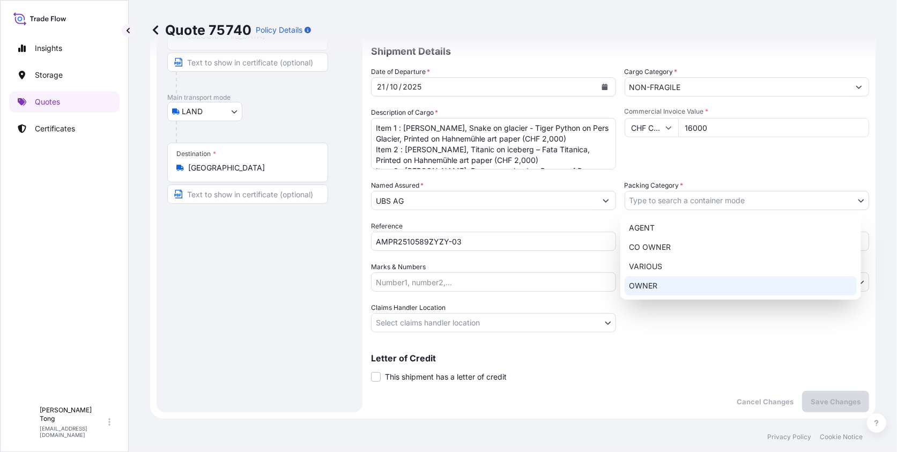
click at [689, 285] on div "OWNER" at bounding box center [741, 285] width 232 height 19
select select "27"
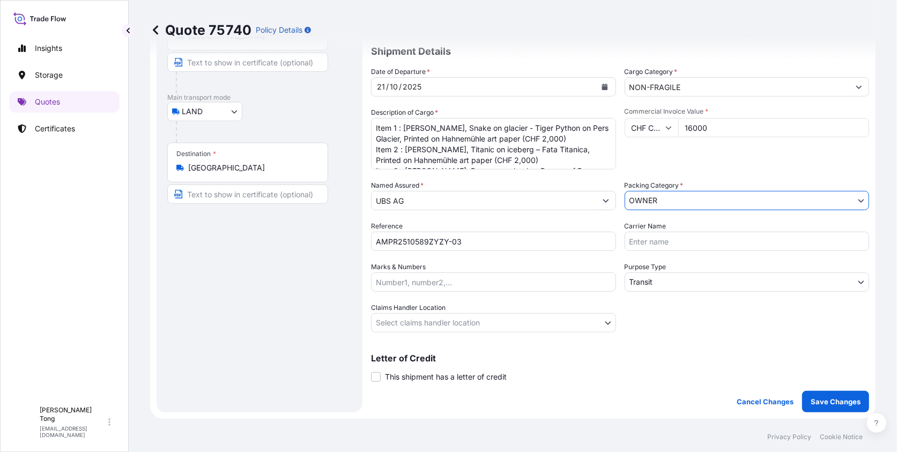
click at [506, 322] on body "Insights Storage Quotes Certificates C Cathy Tong cathytong@helutrans.com Quote…" at bounding box center [448, 226] width 897 height 452
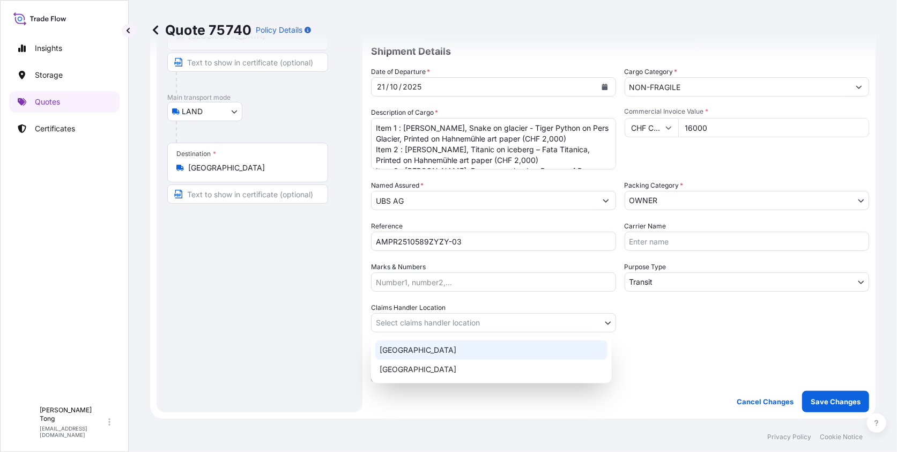
click at [500, 348] on div "Hong Kong" at bounding box center [491, 349] width 232 height 19
select select "Hong Kong"
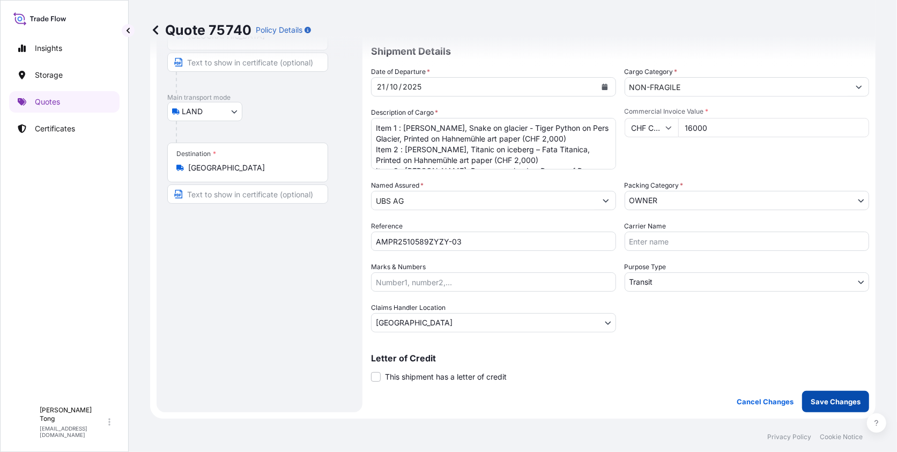
click at [830, 399] on p "Save Changes" at bounding box center [836, 401] width 50 height 11
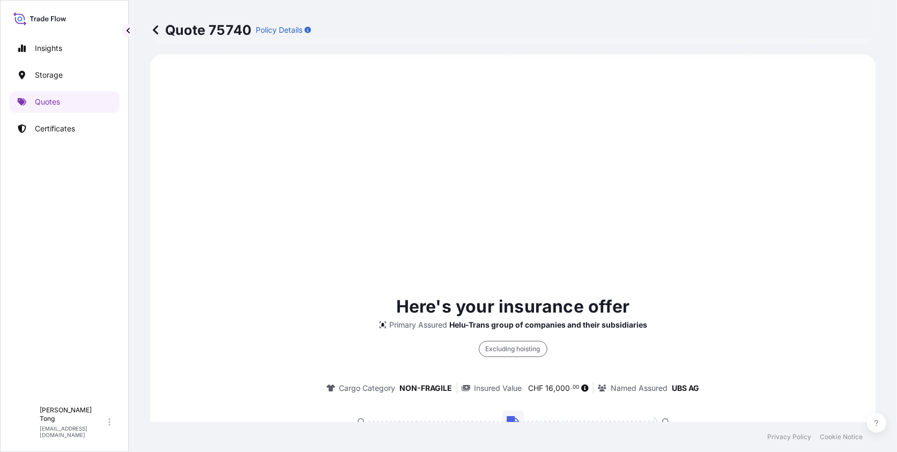
select select "LAND"
select select "Transit"
select select "Hong Kong"
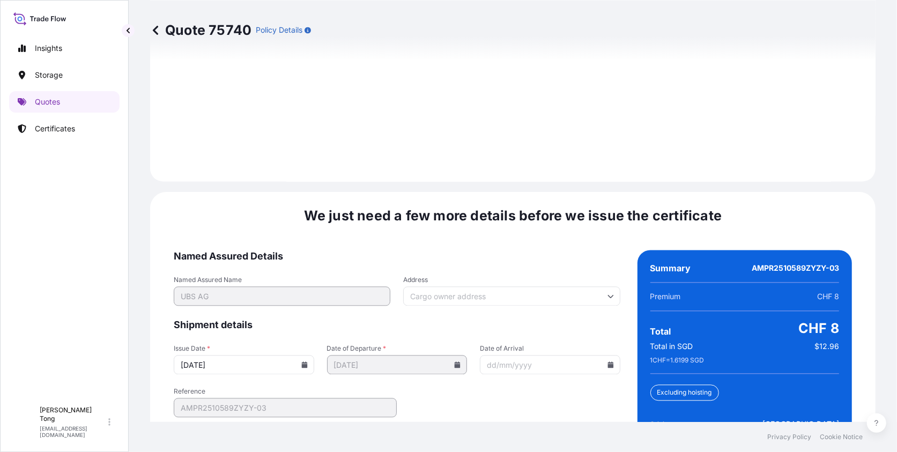
scroll to position [1493, 0]
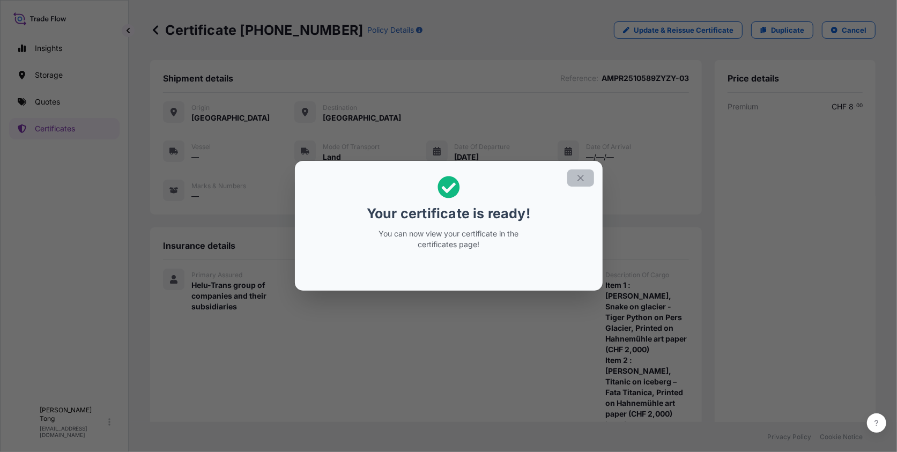
click at [580, 179] on icon "button" at bounding box center [581, 178] width 10 height 10
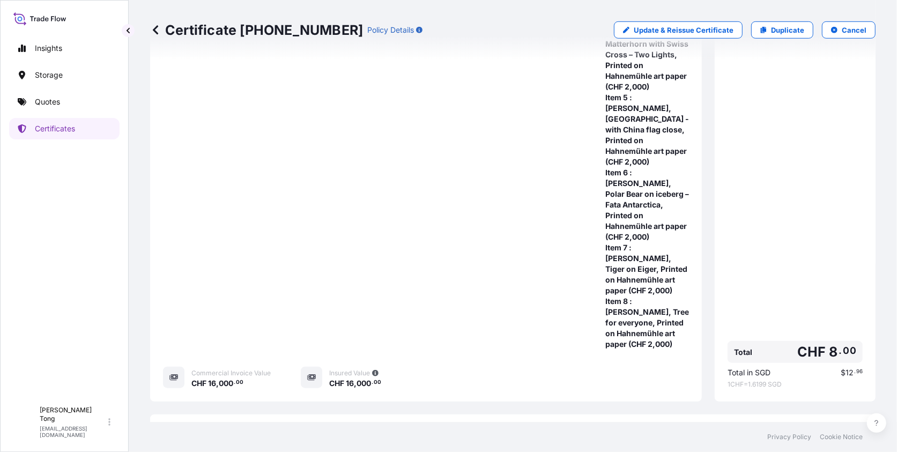
scroll to position [548, 0]
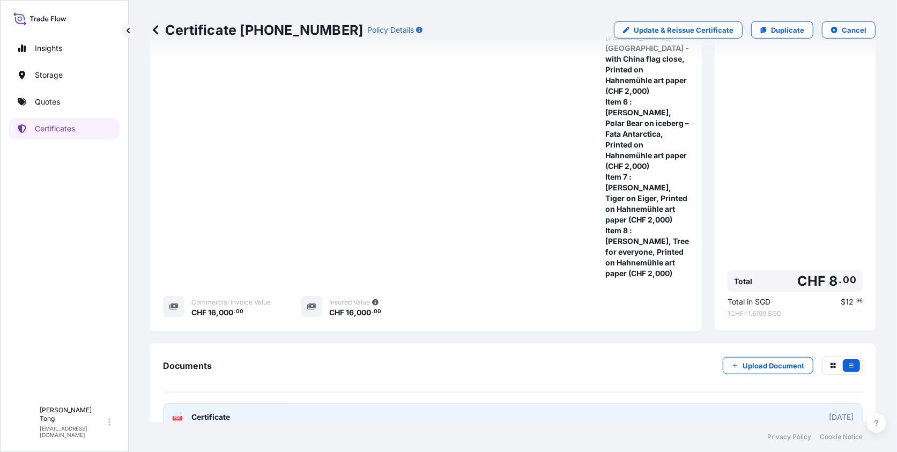
click at [441, 405] on link "PDF Certificate 2025-10-15" at bounding box center [513, 417] width 700 height 28
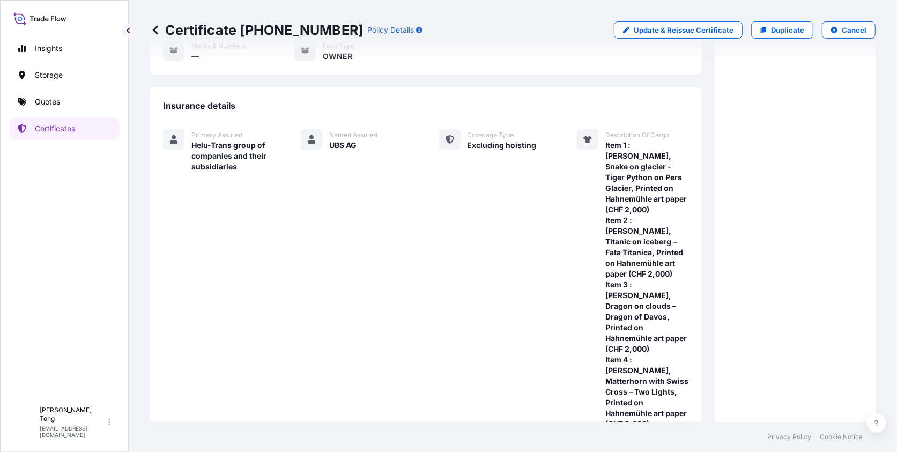
scroll to position [0, 0]
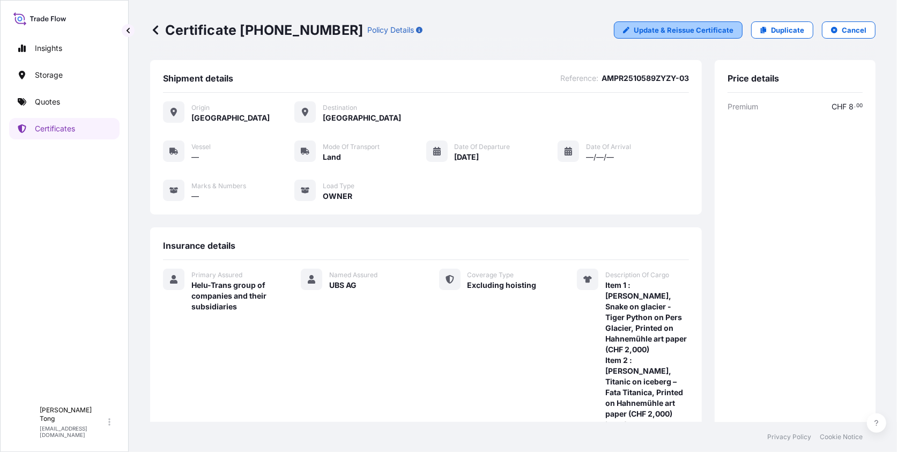
click at [646, 33] on p "Update & Reissue Certificate" at bounding box center [684, 30] width 100 height 11
select select "LAND"
select select "31504"
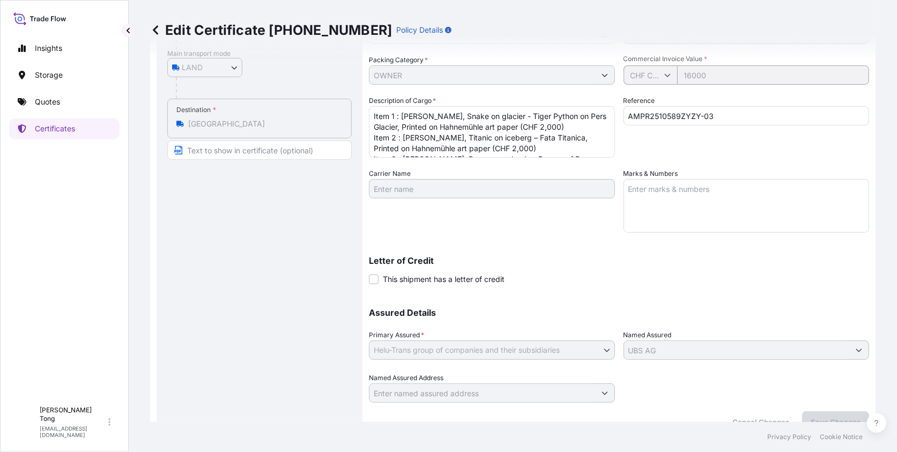
scroll to position [187, 0]
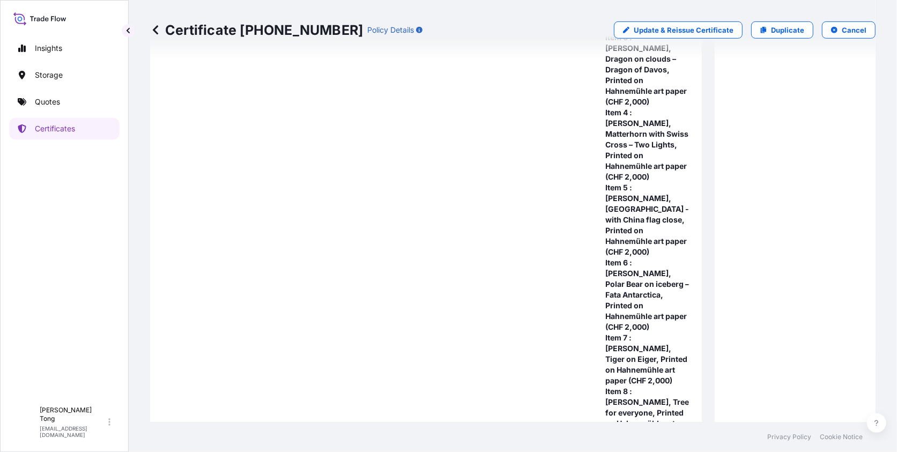
scroll to position [173, 0]
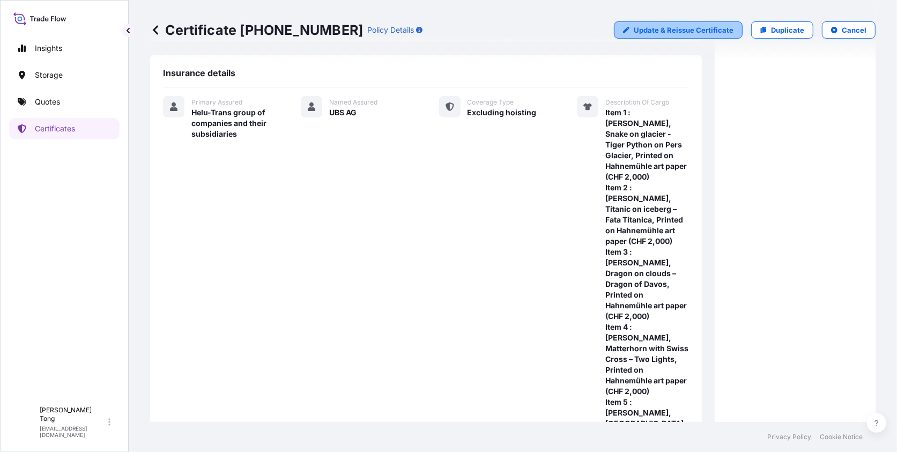
click at [636, 34] on p "Update & Reissue Certificate" at bounding box center [684, 30] width 100 height 11
select select "LAND"
select select "31504"
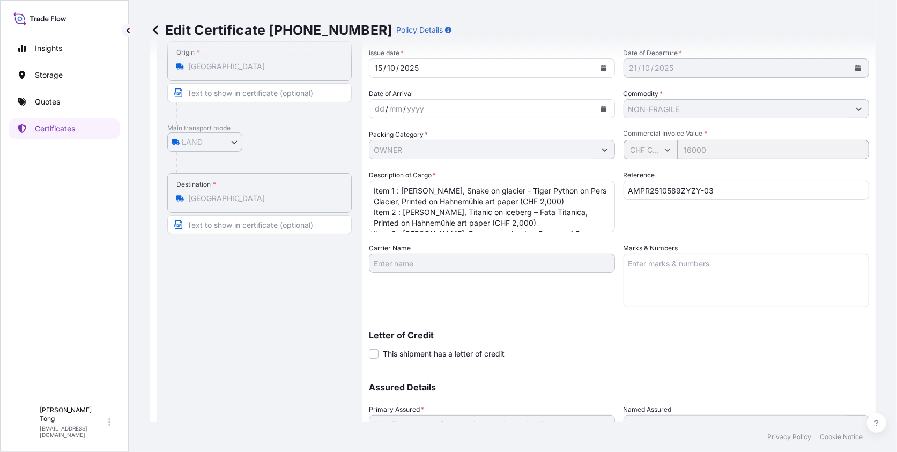
scroll to position [26, 0]
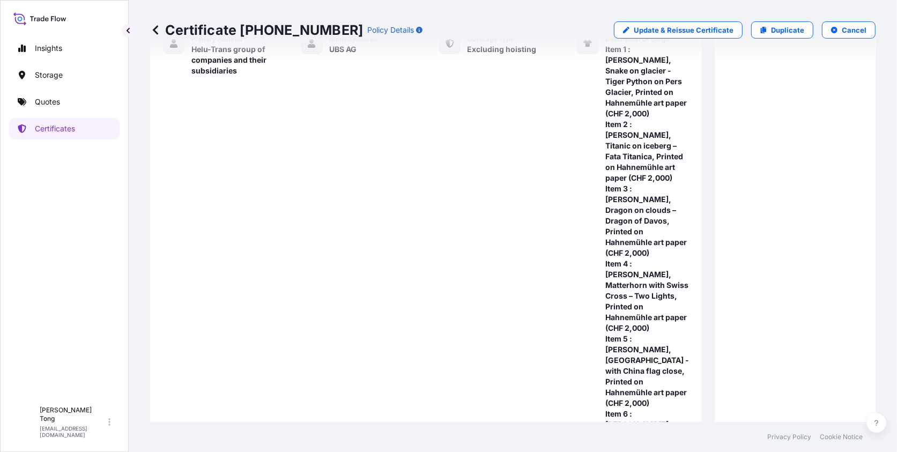
scroll to position [119, 0]
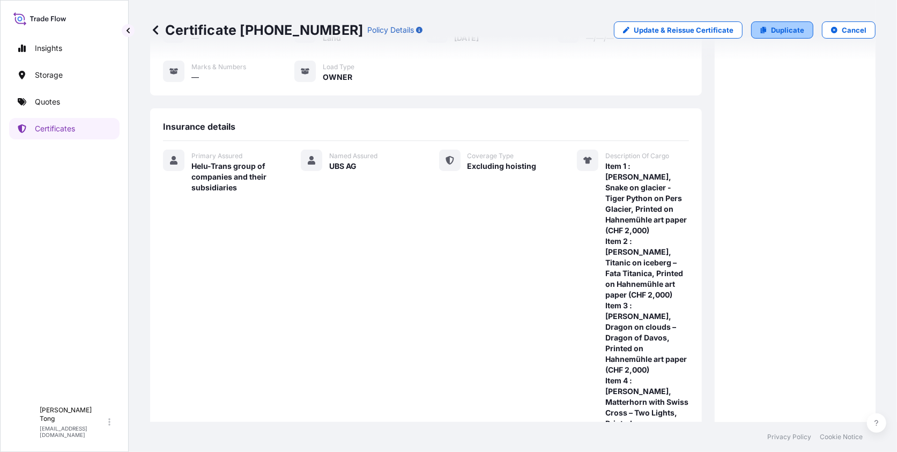
click at [767, 37] on link "Duplicate" at bounding box center [782, 29] width 62 height 17
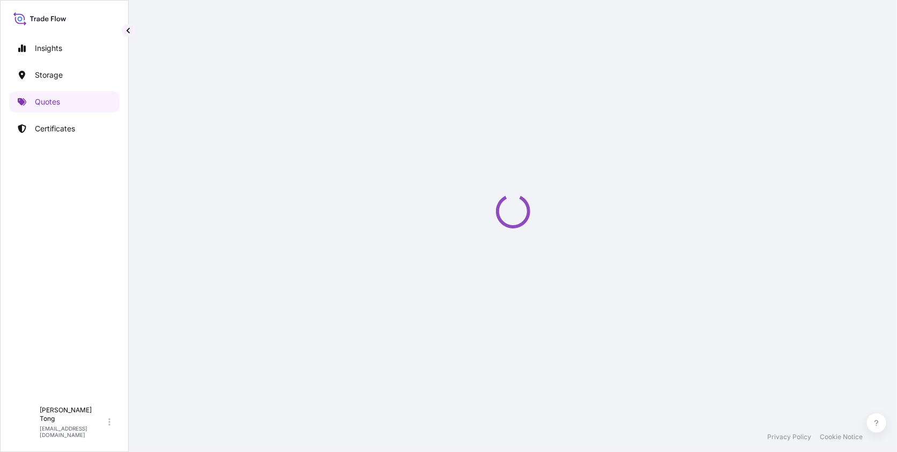
scroll to position [9, 0]
select select "LAND"
select select "Transit"
select select "Hong Kong"
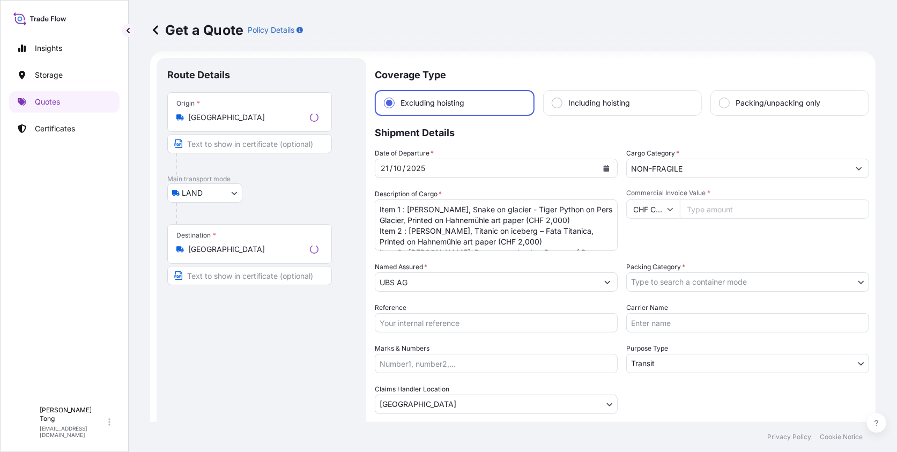
scroll to position [0, 0]
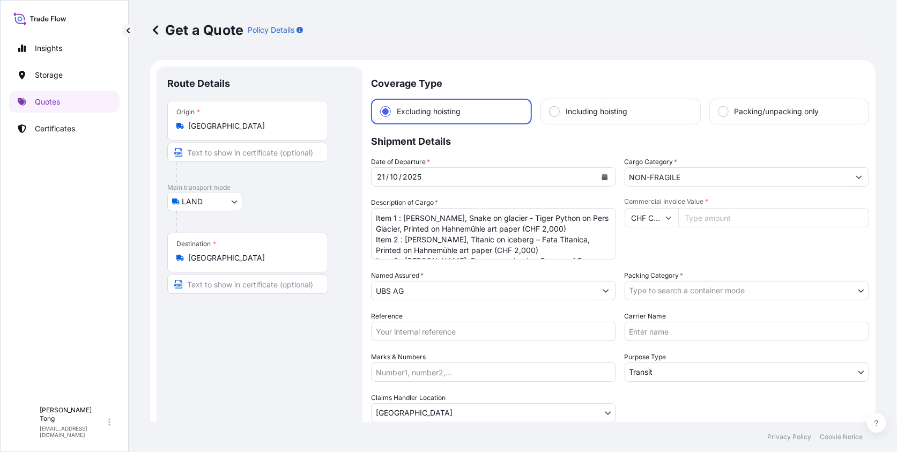
drag, startPoint x: 242, startPoint y: 213, endPoint x: 239, endPoint y: 205, distance: 8.0
click at [241, 211] on div at bounding box center [264, 221] width 176 height 21
click at [238, 203] on body "Insights Storage Quotes Certificates C Cathy Tong cathytong@helutrans.com Get a…" at bounding box center [448, 226] width 897 height 452
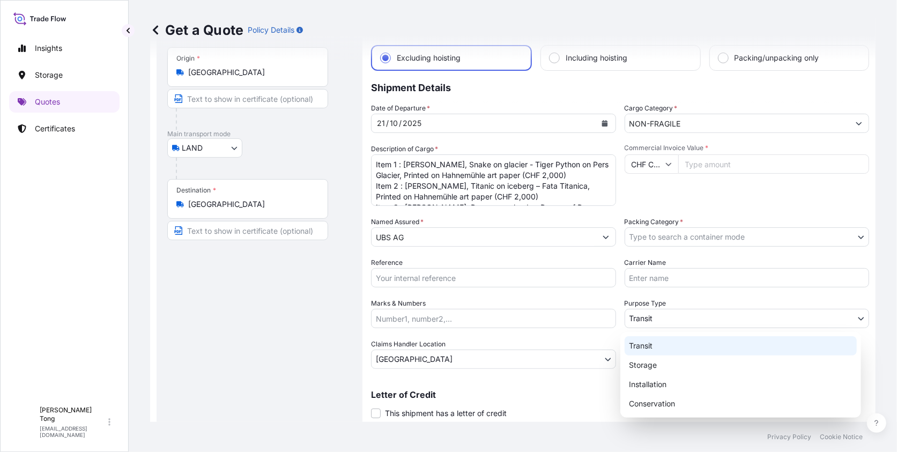
click at [659, 323] on body "Insights Storage Quotes Certificates C Cathy Tong cathytong@helutrans.com Get a…" at bounding box center [448, 226] width 897 height 452
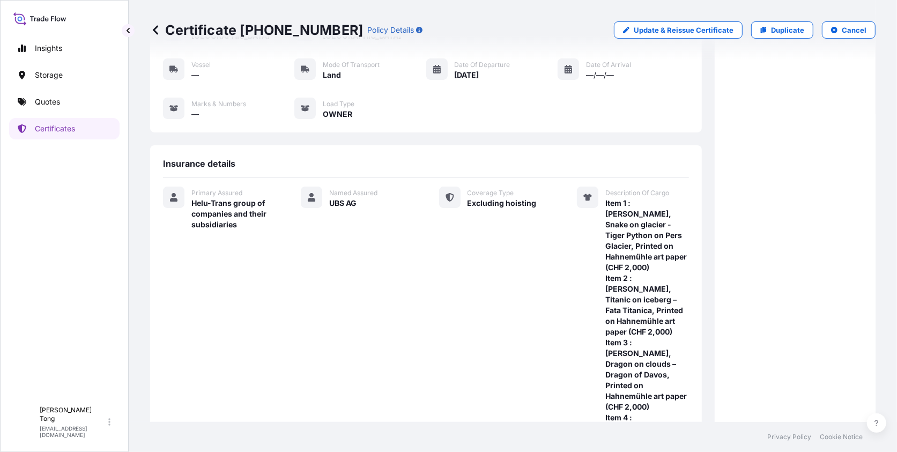
scroll to position [107, 0]
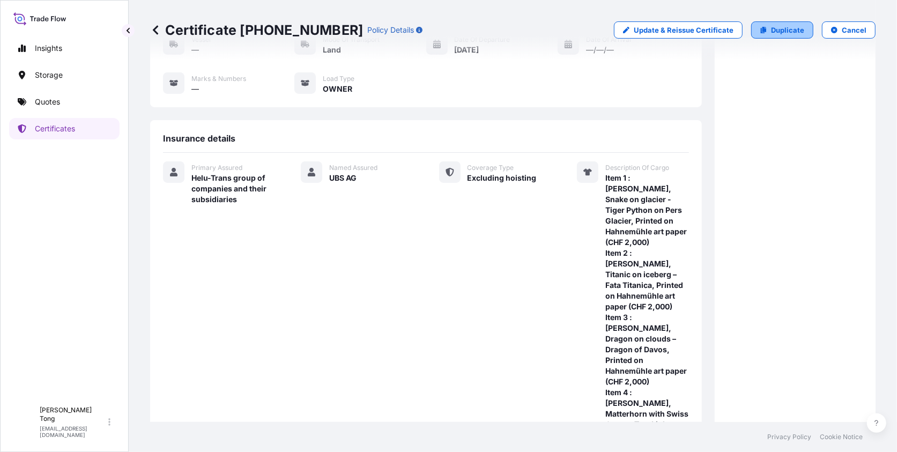
click at [761, 32] on icon at bounding box center [764, 30] width 6 height 6
select select "LAND"
select select "Transit"
select select "Hong Kong"
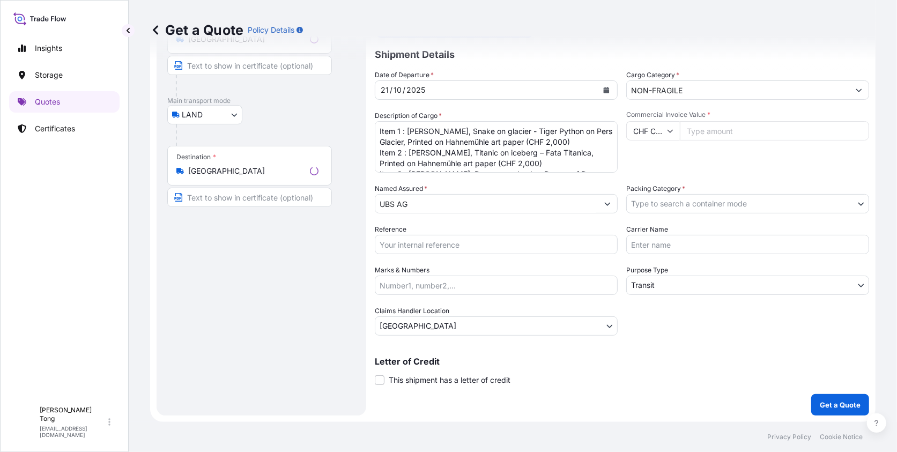
scroll to position [17, 0]
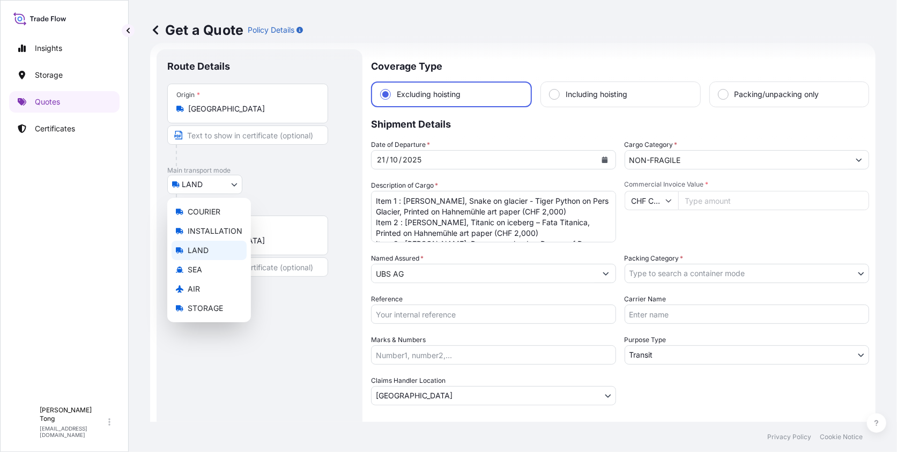
click at [232, 182] on body "Insights Storage Quotes Certificates C Cathy Tong cathytong@helutrans.com Get a…" at bounding box center [448, 226] width 897 height 452
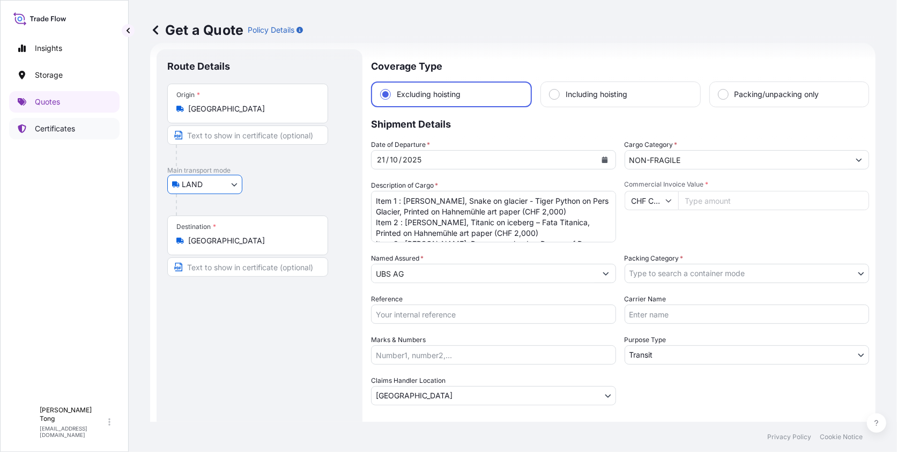
click at [62, 130] on p "Certificates" at bounding box center [55, 128] width 40 height 11
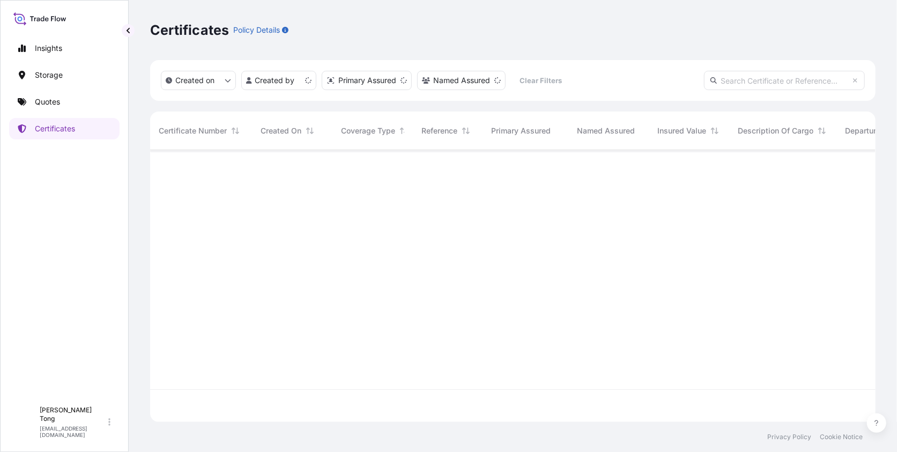
scroll to position [269, 717]
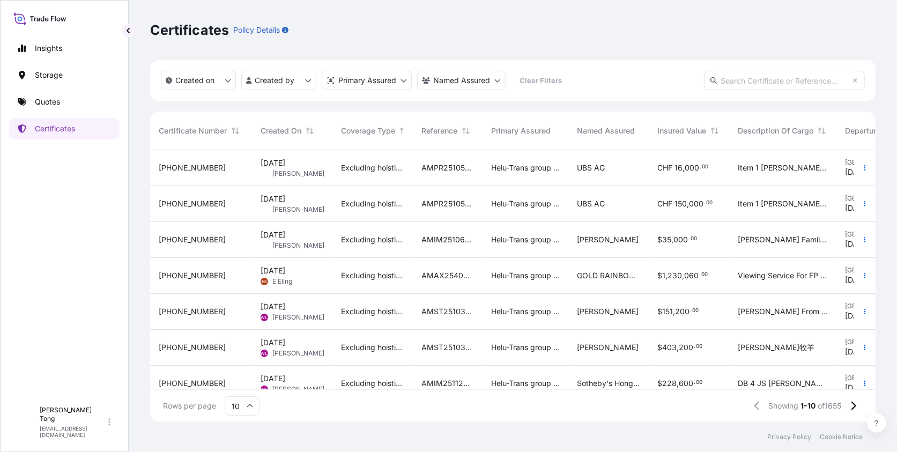
click at [730, 86] on input "text" at bounding box center [784, 80] width 161 height 19
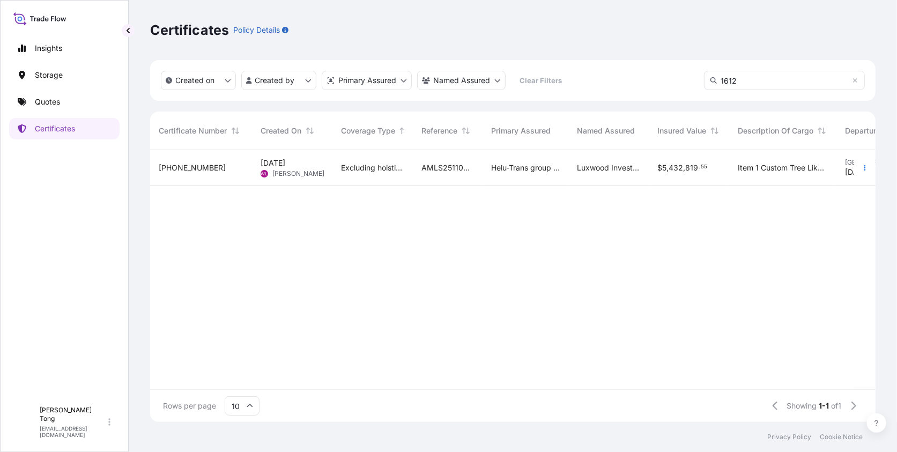
type input "1612"
click at [538, 181] on div "Helu-Trans group of companies and their subsidiaries" at bounding box center [526, 168] width 86 height 36
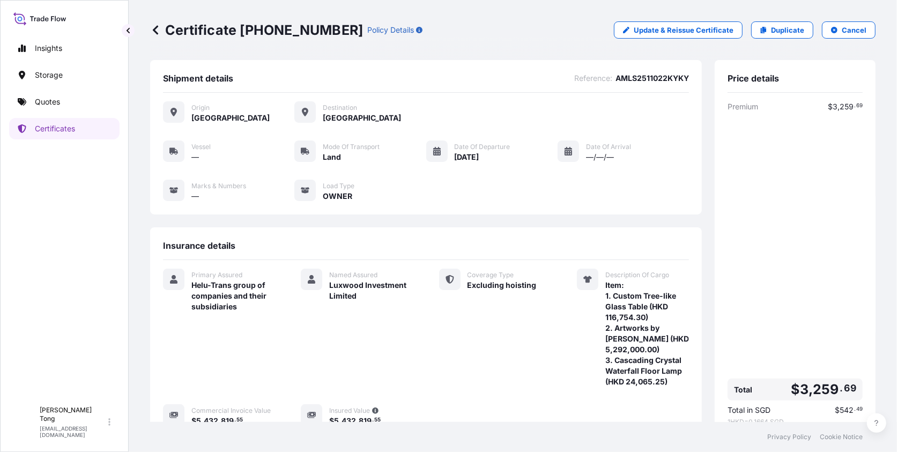
click at [151, 29] on icon at bounding box center [155, 30] width 11 height 11
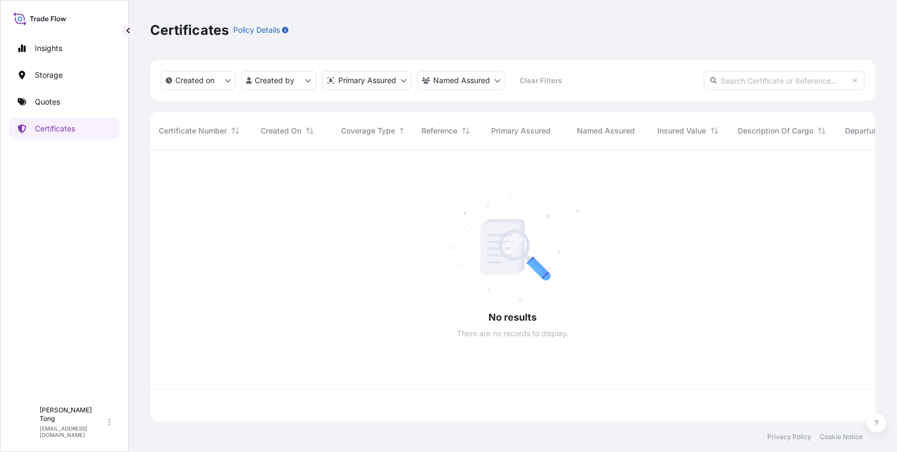
scroll to position [269, 717]
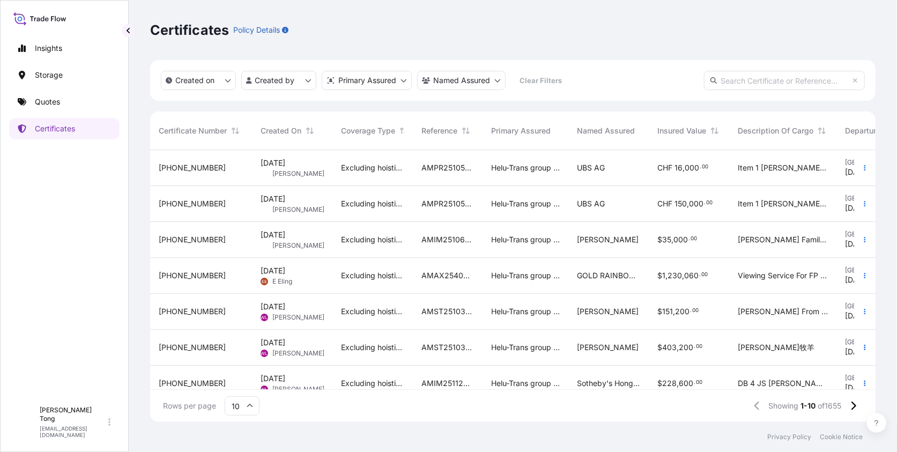
click at [241, 182] on div "31504-1674-1" at bounding box center [201, 168] width 102 height 36
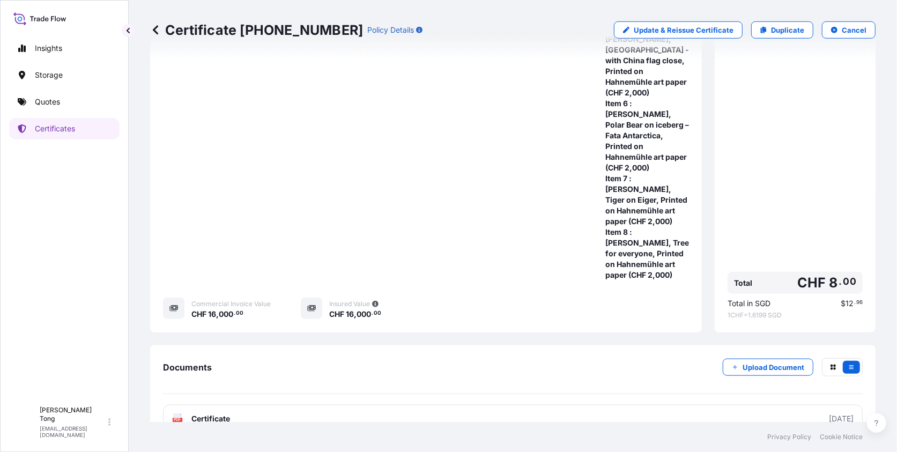
scroll to position [548, 0]
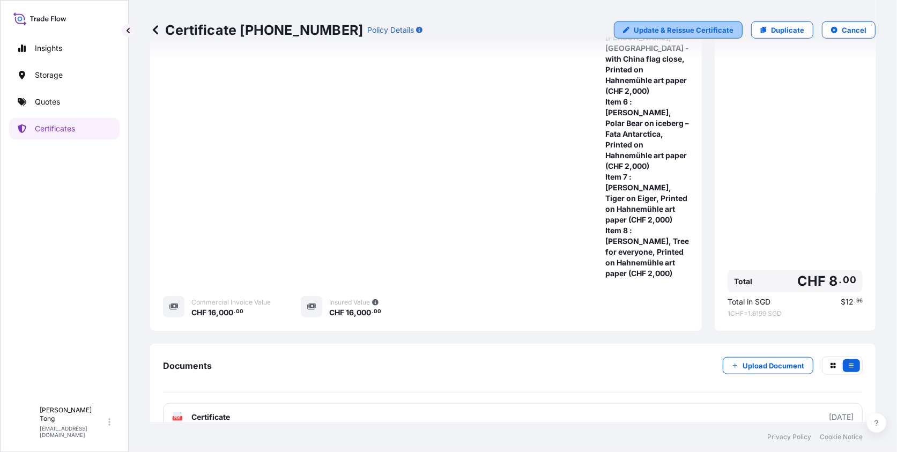
click at [625, 32] on icon at bounding box center [626, 30] width 6 height 6
select select "LAND"
select select "31504"
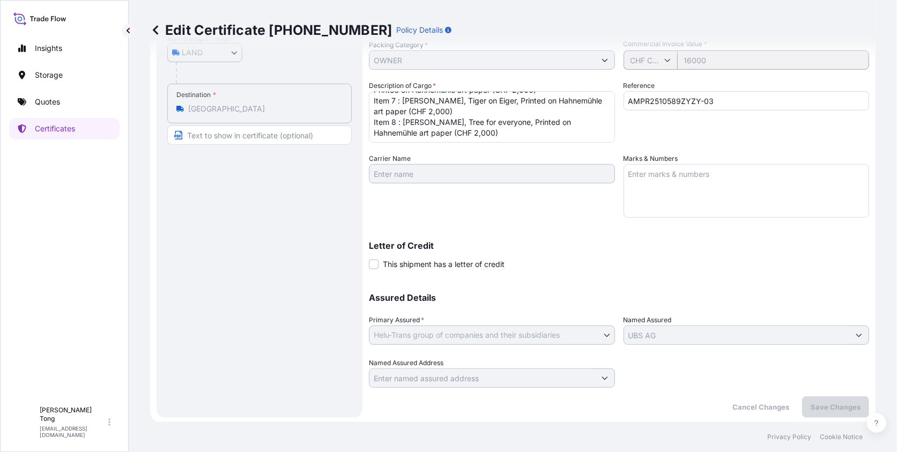
scroll to position [187, 0]
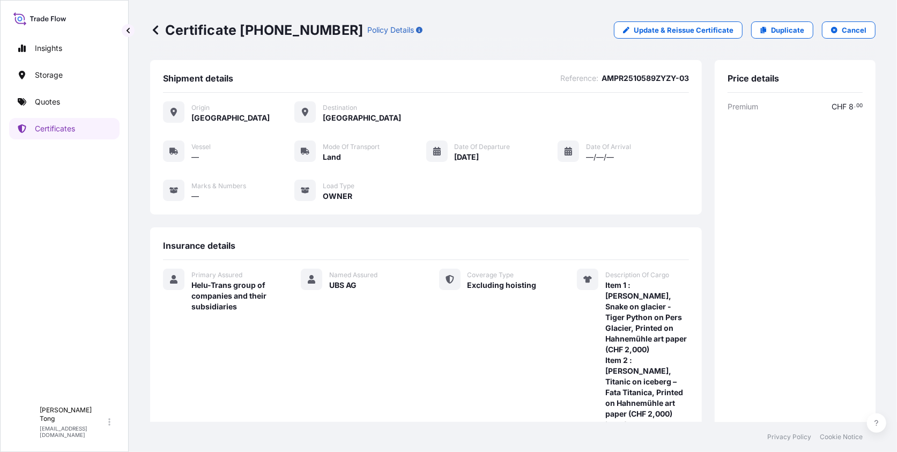
click at [148, 47] on div "Insights Storage Quotes Certificates C Cathy Tong cathytong@helutrans.com Certi…" at bounding box center [448, 226] width 897 height 452
click at [154, 29] on icon at bounding box center [155, 29] width 5 height 9
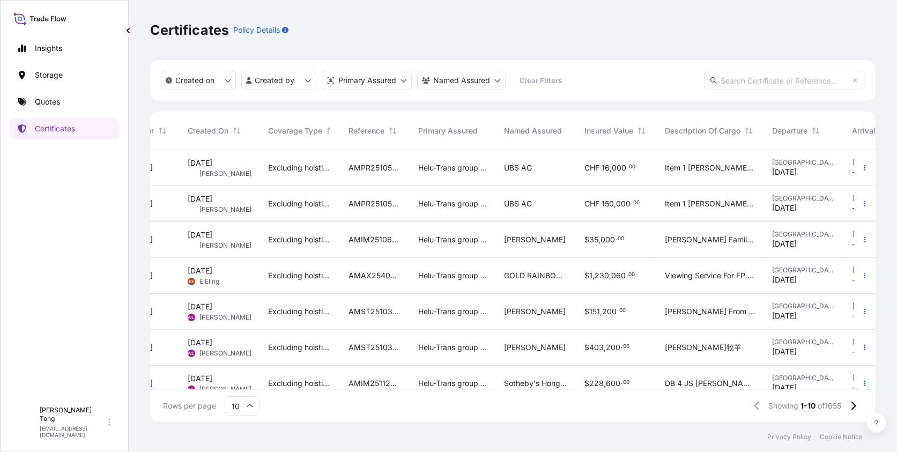
scroll to position [0, 199]
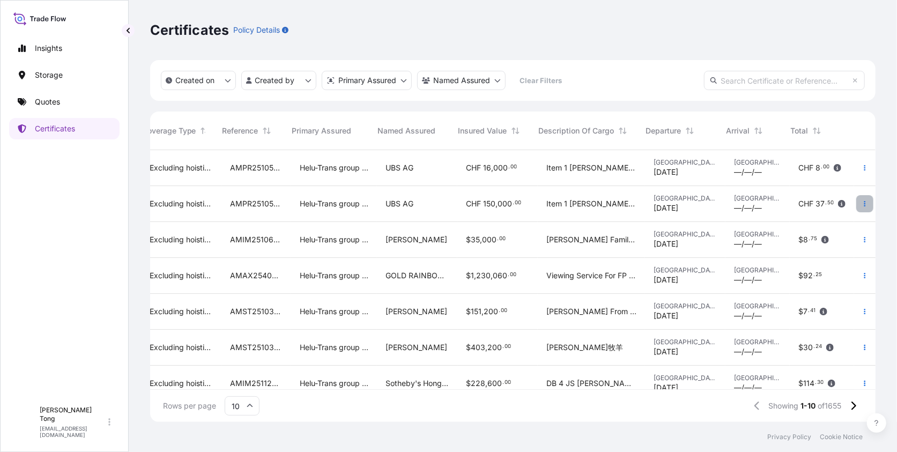
click at [830, 203] on button "button" at bounding box center [864, 203] width 17 height 17
click at [430, 207] on div "UBS AG" at bounding box center [416, 203] width 63 height 11
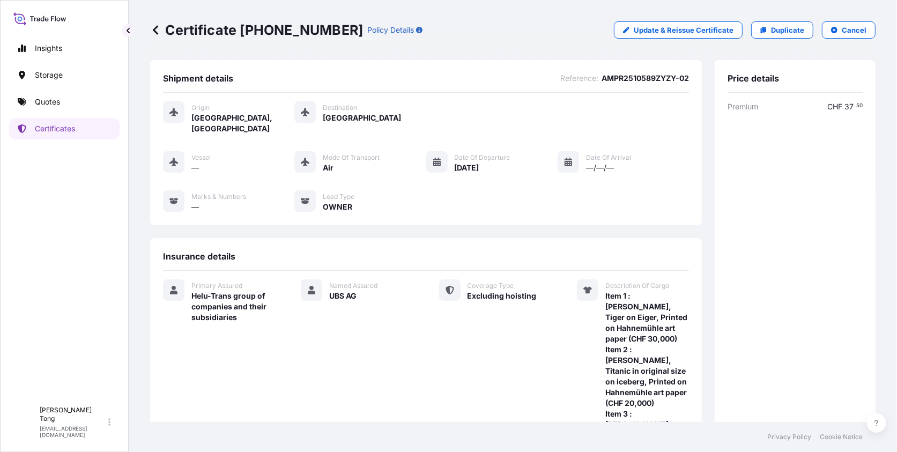
click at [157, 29] on icon at bounding box center [155, 30] width 11 height 11
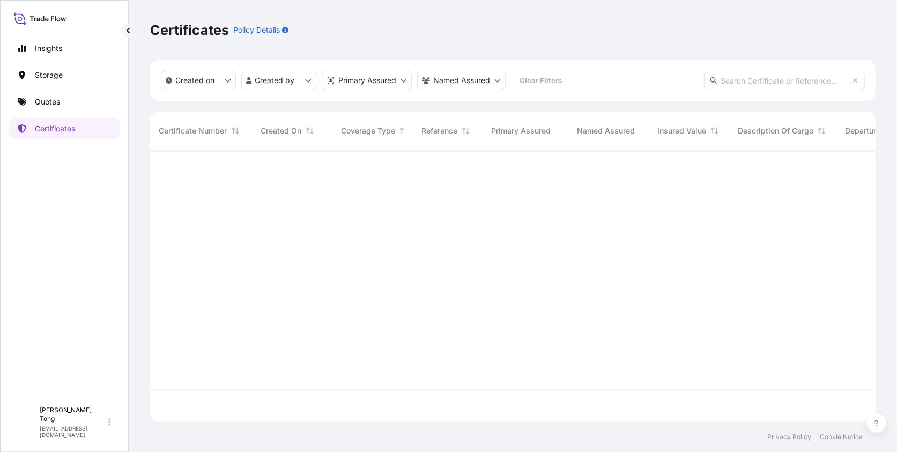
scroll to position [269, 717]
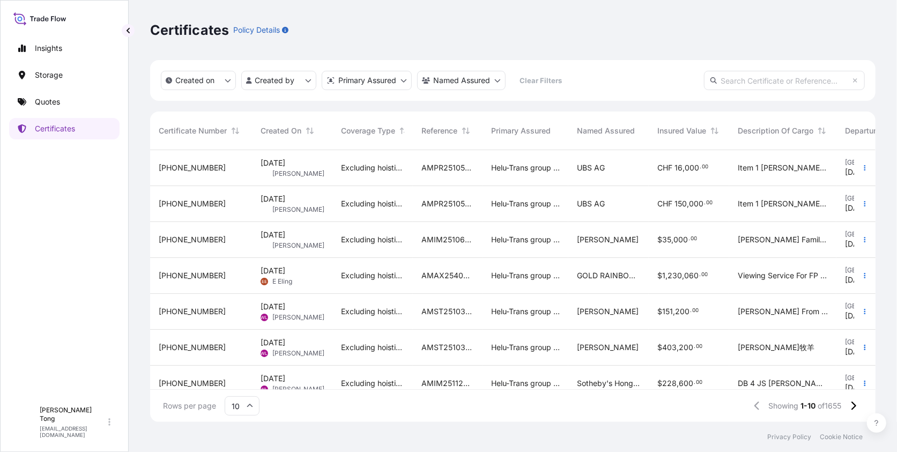
click at [313, 182] on div "15 Oct 2025 CT Cathy Tong" at bounding box center [292, 168] width 80 height 36
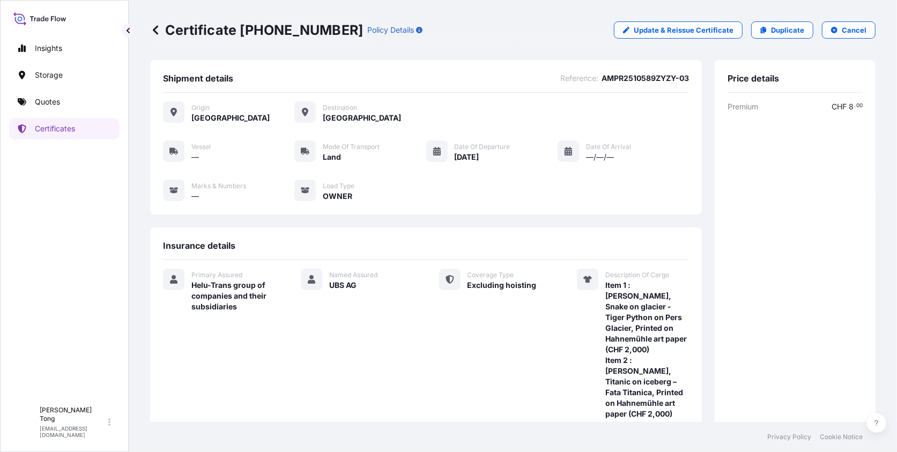
click at [155, 35] on icon at bounding box center [155, 30] width 11 height 11
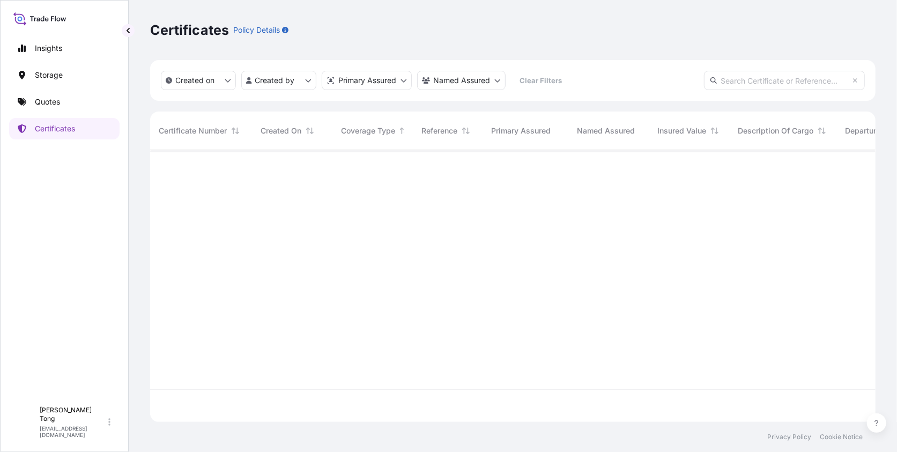
scroll to position [269, 717]
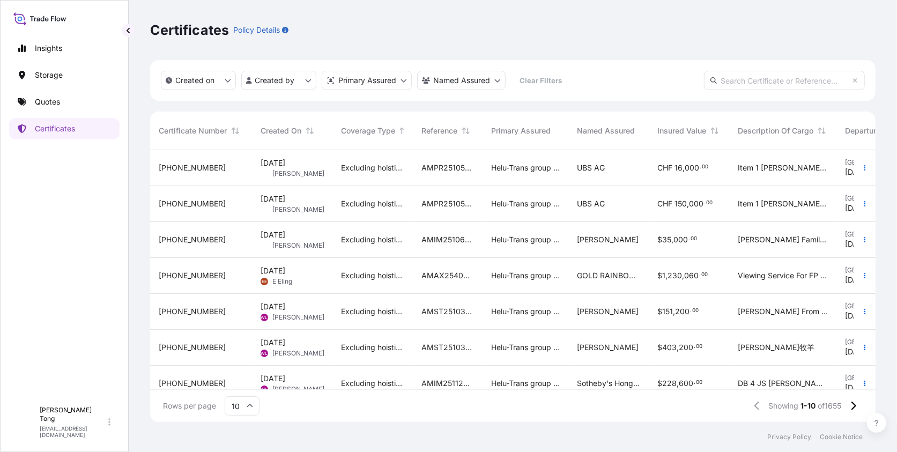
click at [437, 214] on div "AMPR2510589ZYZY-02" at bounding box center [448, 204] width 70 height 36
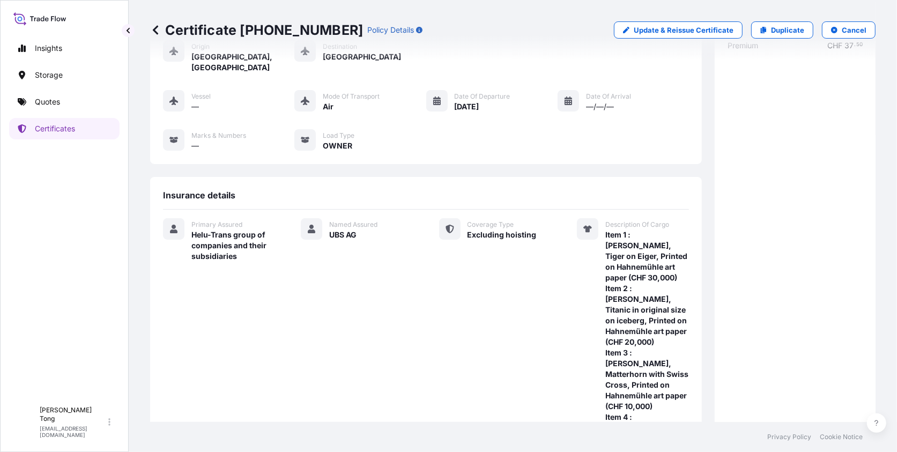
scroll to position [44, 0]
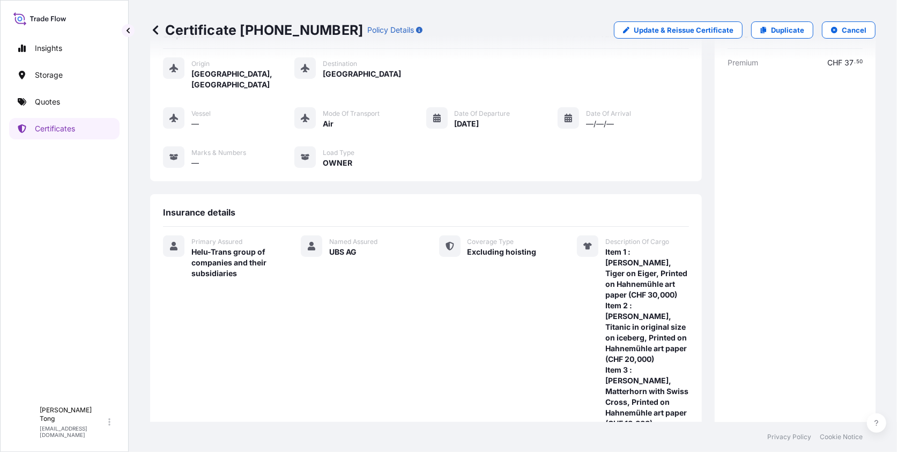
click at [660, 34] on p "Update & Reissue Certificate" at bounding box center [684, 30] width 100 height 11
select select "AIR"
select select "31504"
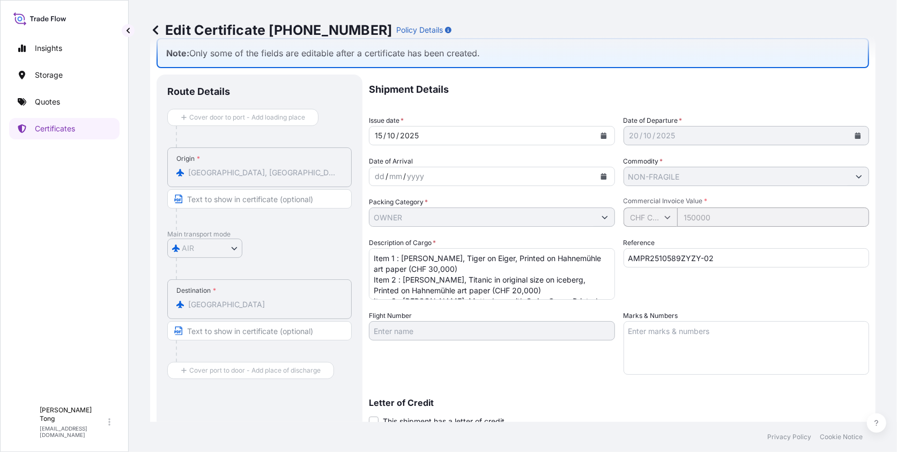
scroll to position [26, 0]
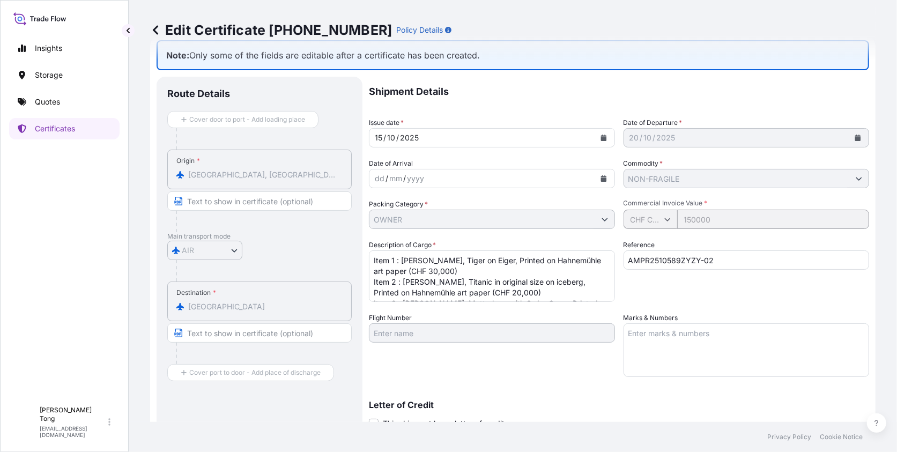
click at [152, 32] on icon at bounding box center [155, 30] width 11 height 11
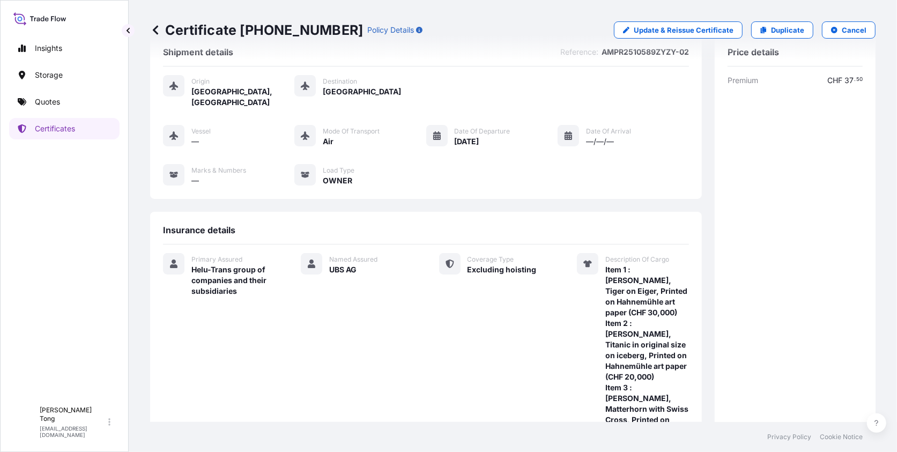
click at [157, 31] on icon at bounding box center [155, 30] width 11 height 11
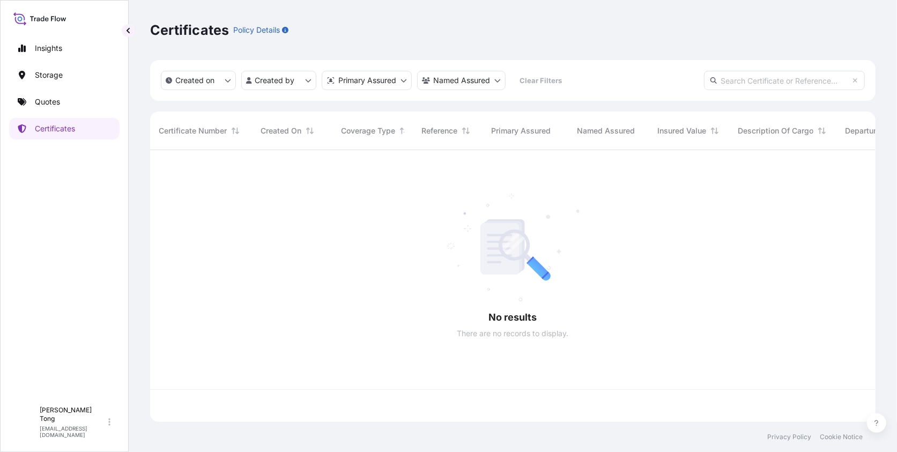
scroll to position [269, 717]
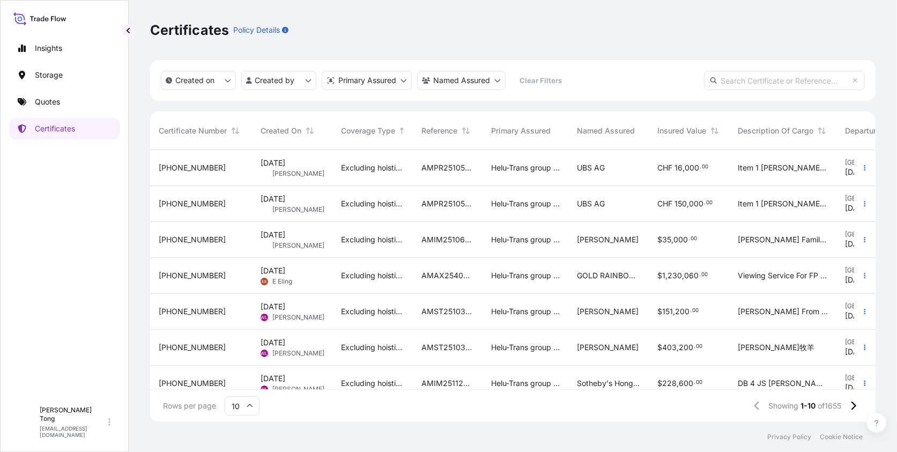
click at [328, 167] on div "15 Oct 2025 CT Cathy Tong" at bounding box center [292, 168] width 80 height 36
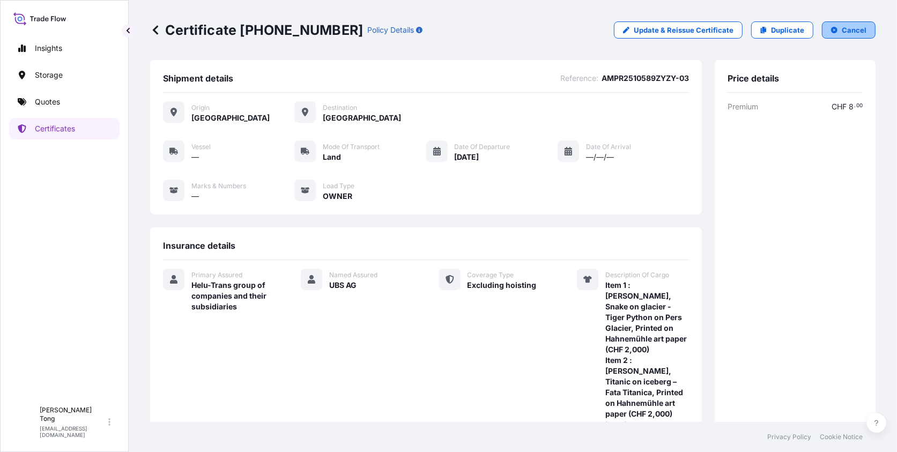
click at [830, 34] on p "Cancel" at bounding box center [854, 30] width 25 height 11
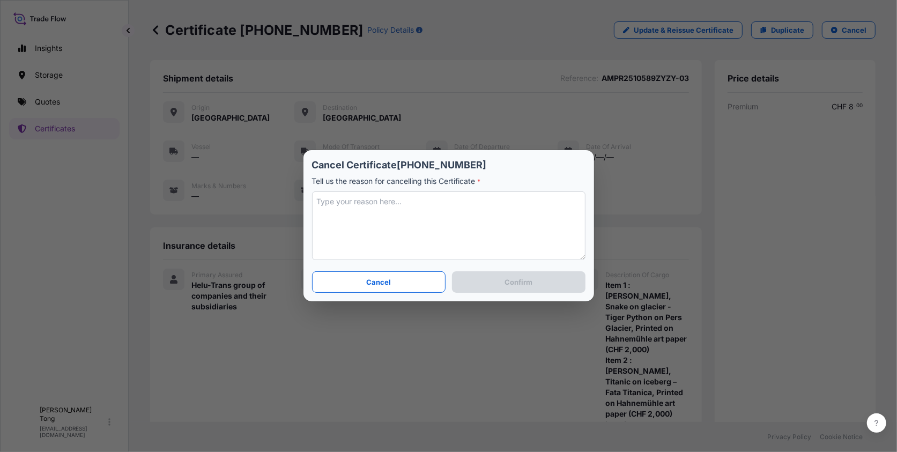
click at [428, 217] on textarea at bounding box center [448, 225] width 273 height 69
type textarea "Cancel"
click at [533, 288] on button "Confirm" at bounding box center [518, 281] width 133 height 21
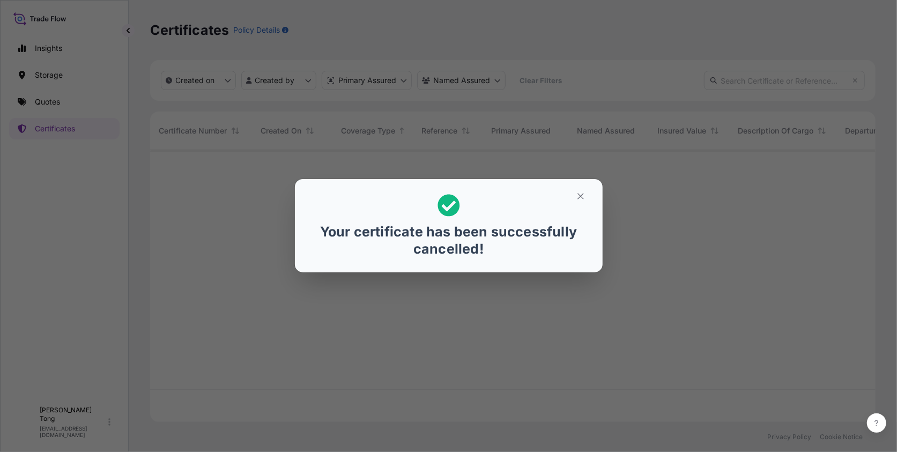
scroll to position [269, 717]
click at [580, 195] on icon "button" at bounding box center [580, 197] width 6 height 6
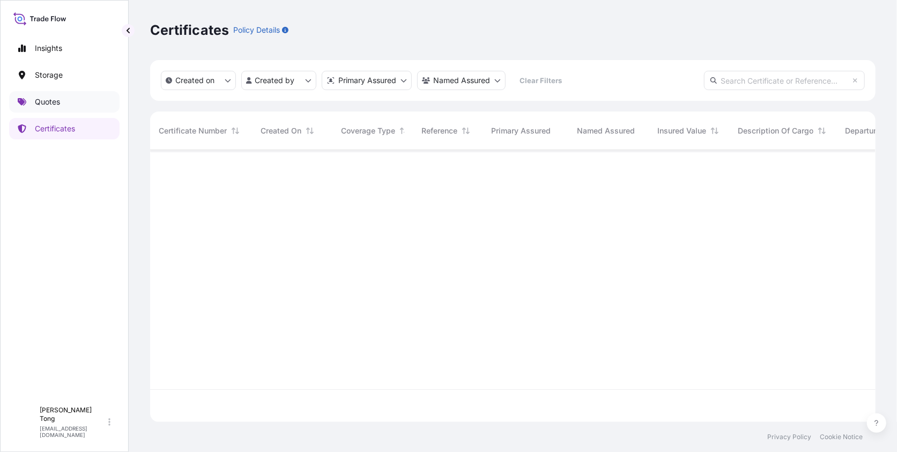
click at [65, 102] on link "Quotes" at bounding box center [64, 101] width 110 height 21
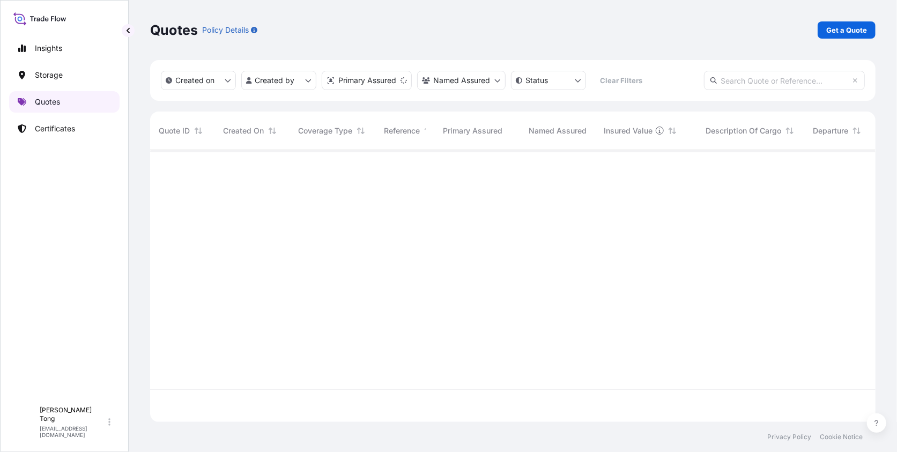
scroll to position [269, 717]
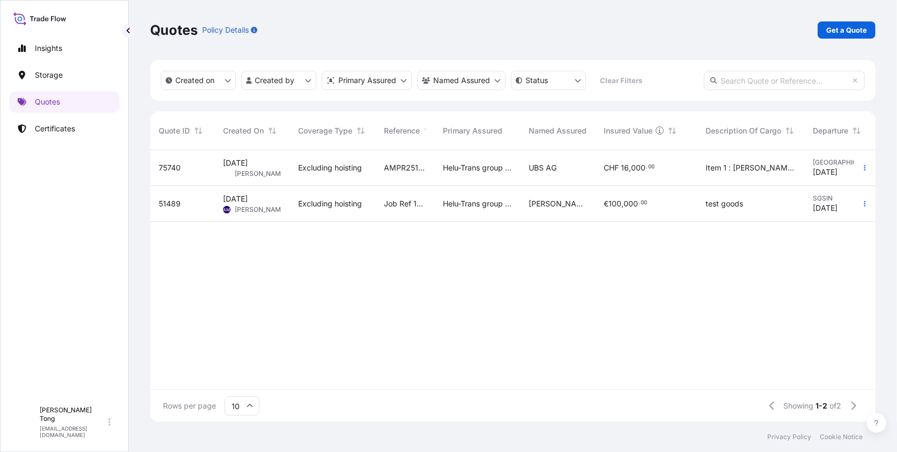
click at [394, 177] on div "AMPR2510589ZYZY-03" at bounding box center [404, 168] width 59 height 36
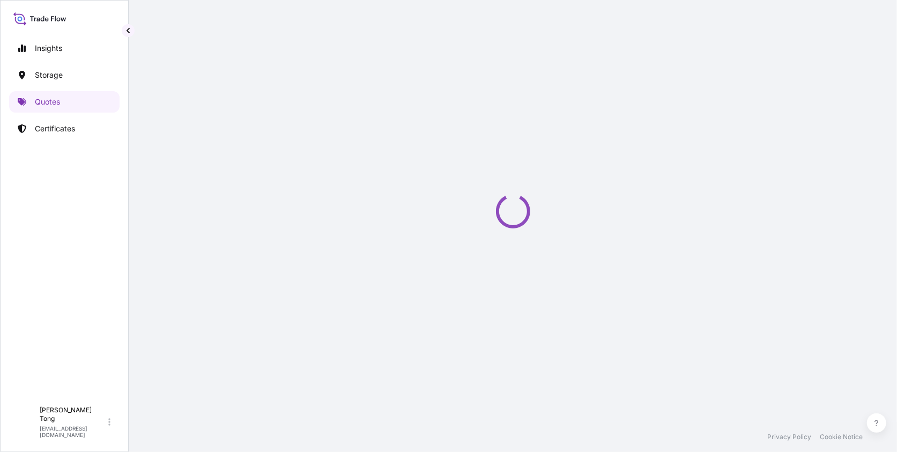
select select "LAND"
select select "Transit"
select select "Hong Kong"
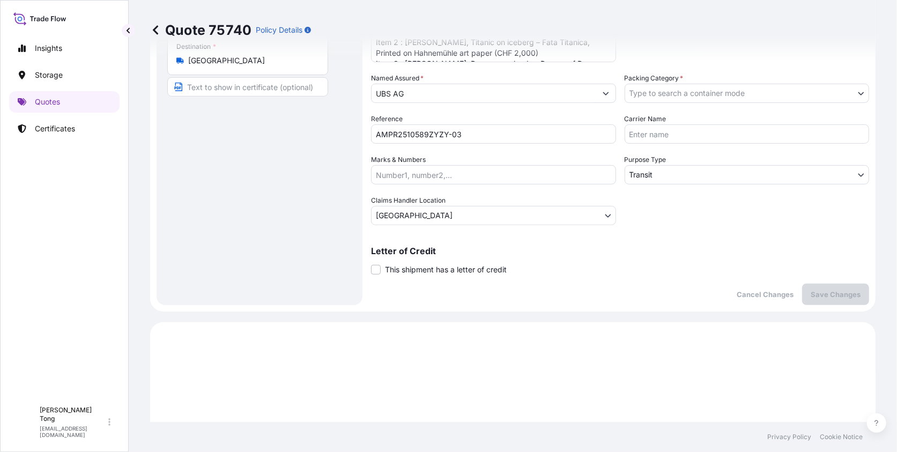
scroll to position [36, 0]
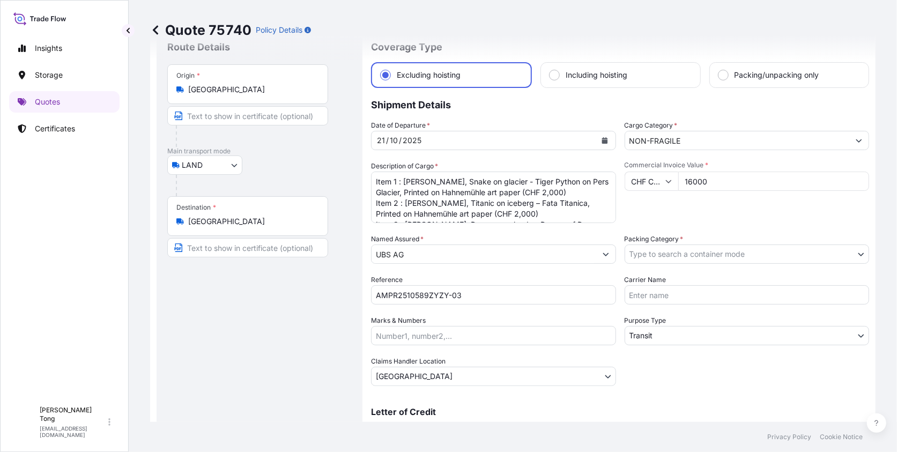
click at [696, 335] on body "Insights Storage Quotes Certificates C Cathy Tong cathytong@helutrans.com Quote…" at bounding box center [448, 226] width 897 height 452
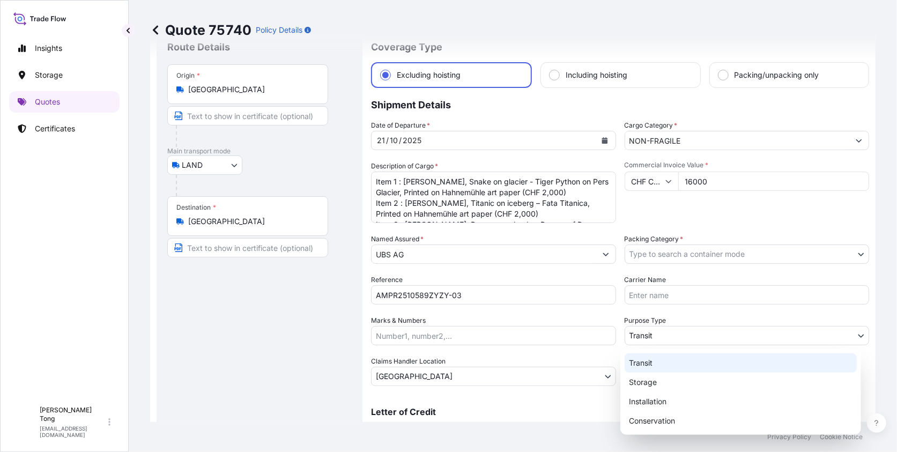
click at [681, 364] on div "Transit" at bounding box center [741, 362] width 232 height 19
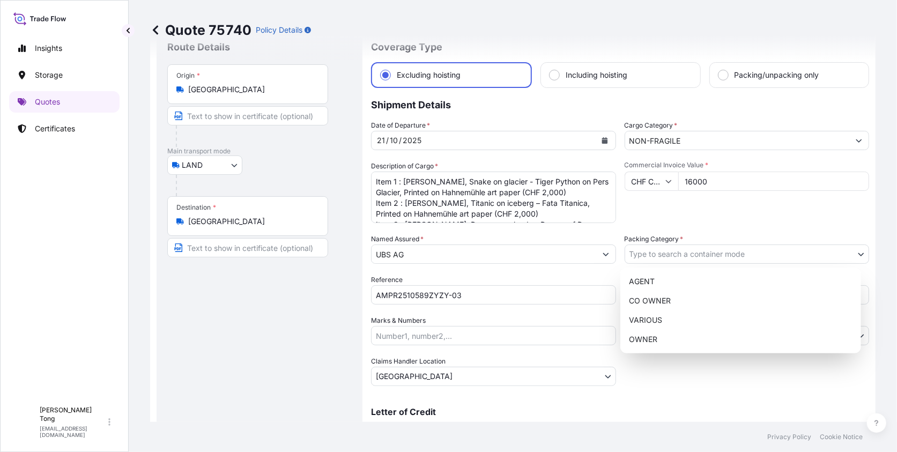
click at [684, 257] on body "Insights Storage Quotes Certificates C Cathy Tong cathytong@helutrans.com Quote…" at bounding box center [448, 226] width 897 height 452
click at [665, 340] on div "OWNER" at bounding box center [741, 339] width 232 height 19
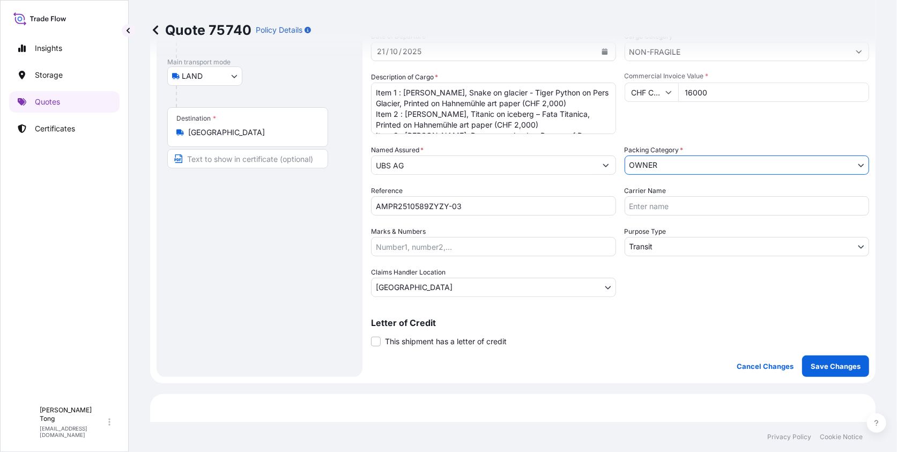
scroll to position [144, 0]
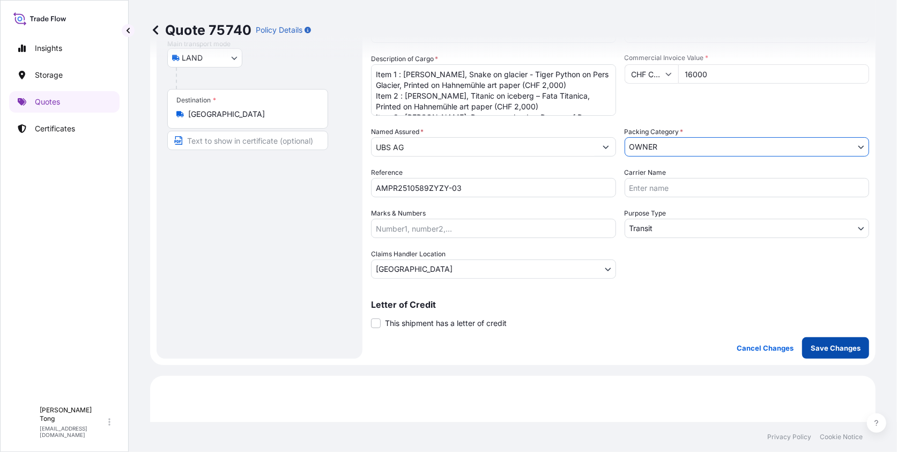
click at [830, 348] on p "Save Changes" at bounding box center [836, 348] width 50 height 11
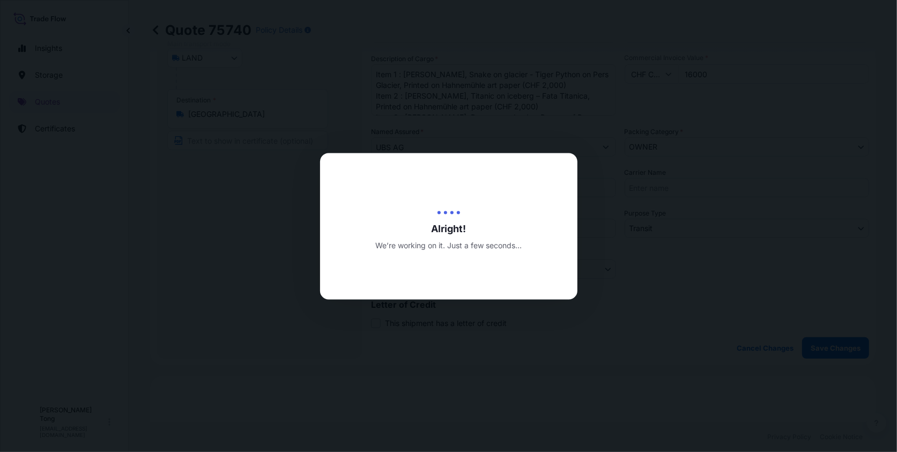
type input "15/10/2025"
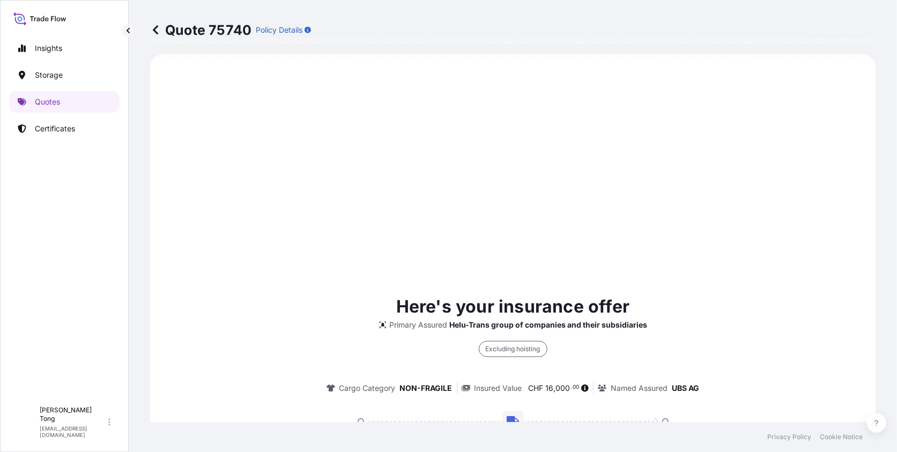
select select "LAND"
select select "Transit"
select select "Hong Kong"
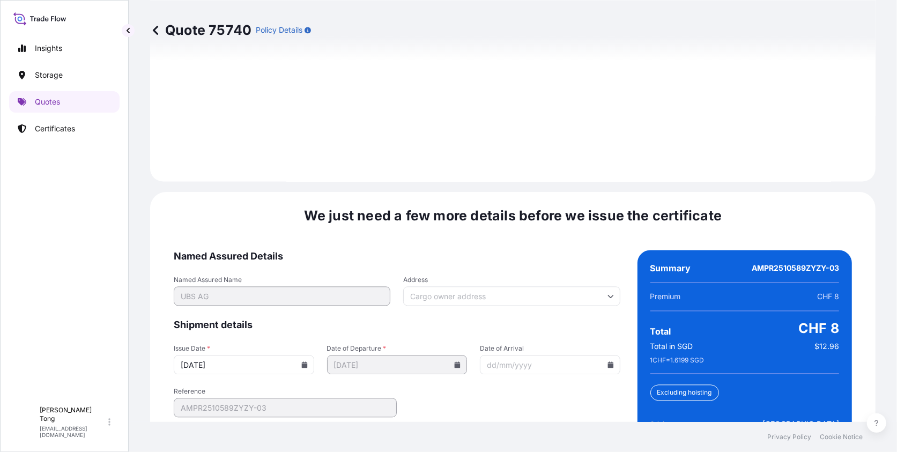
scroll to position [1493, 0]
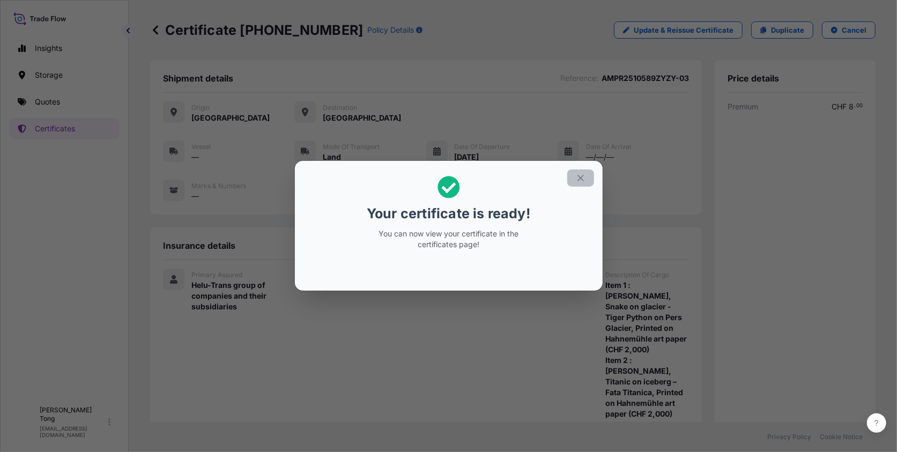
click at [578, 180] on icon "button" at bounding box center [580, 178] width 6 height 6
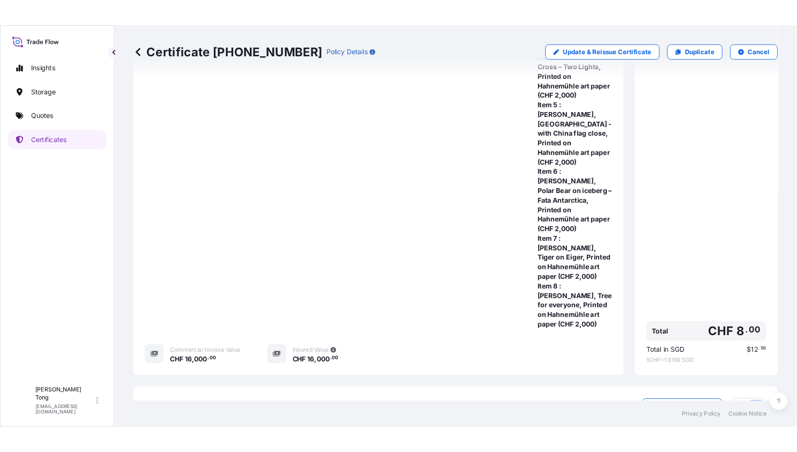
scroll to position [548, 0]
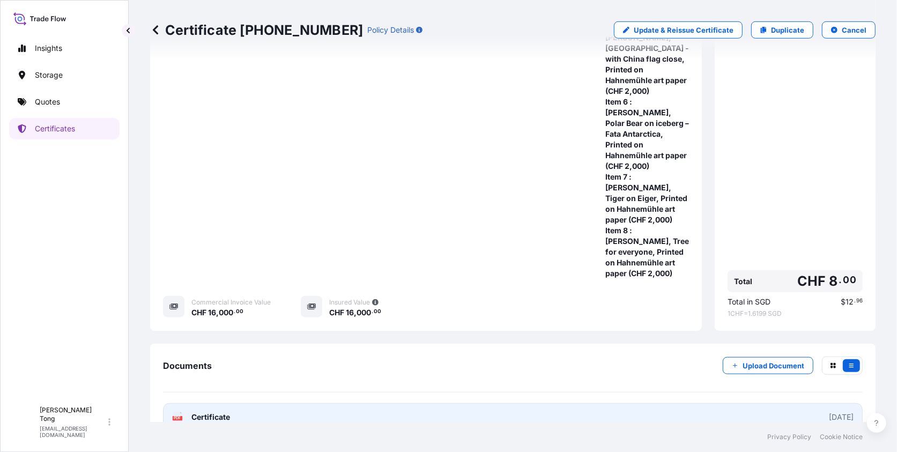
click at [517, 403] on link "PDF Certificate 2025-10-15" at bounding box center [513, 417] width 700 height 28
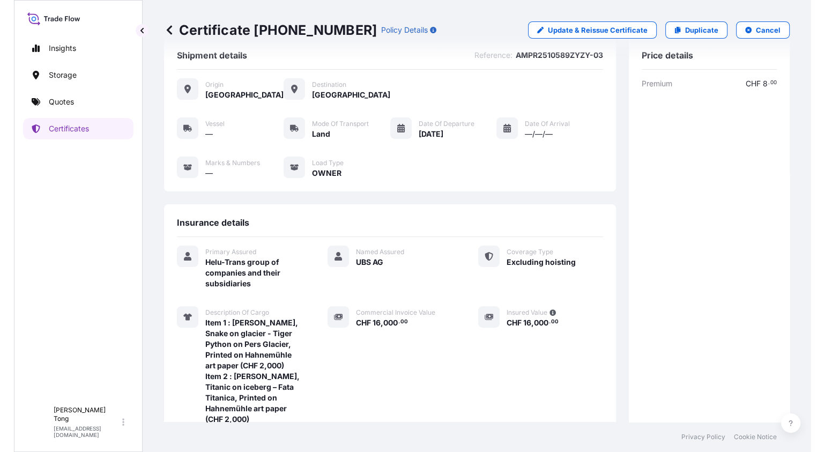
scroll to position [23, 0]
